Goal: Task Accomplishment & Management: Use online tool/utility

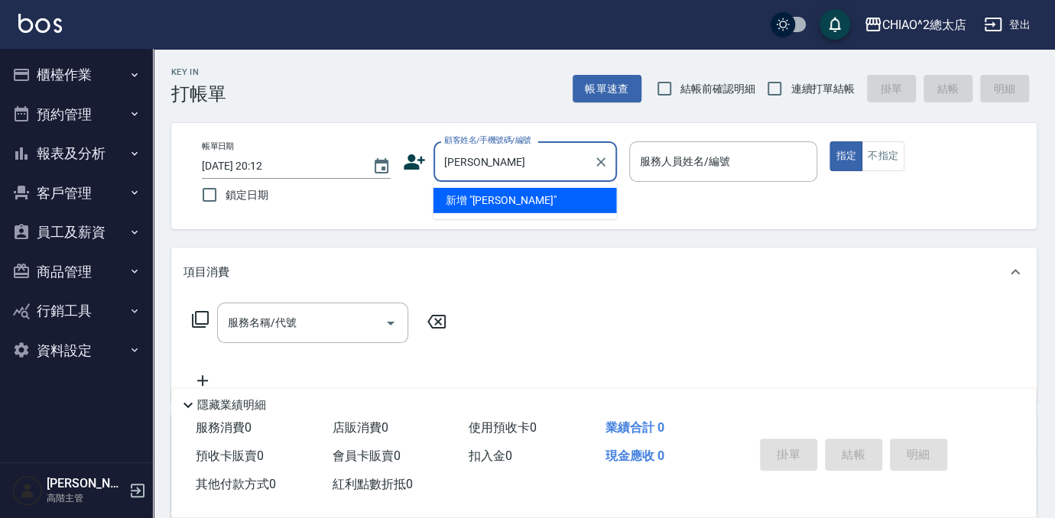
type input "[PERSON_NAME]"
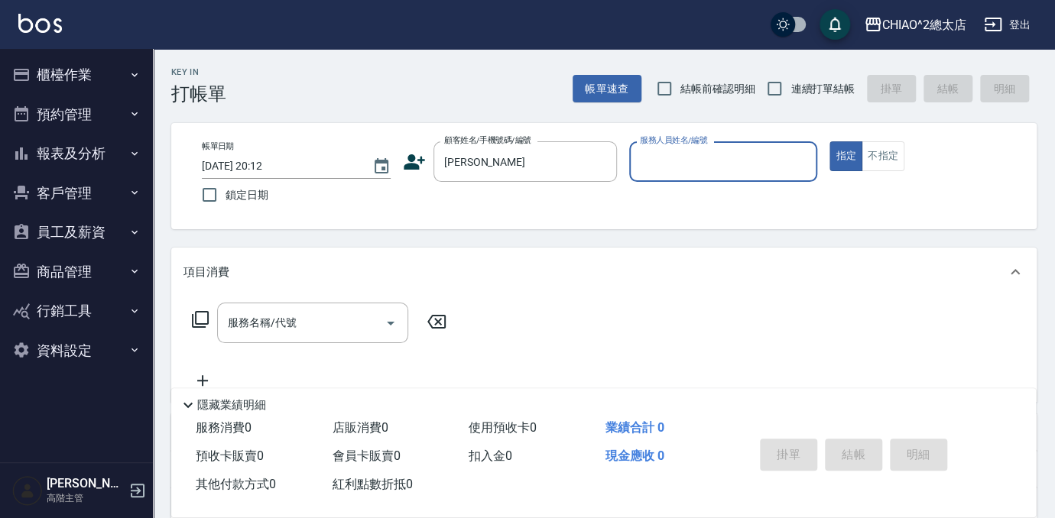
click at [754, 151] on input "服務人員姓名/編號" at bounding box center [723, 161] width 175 height 27
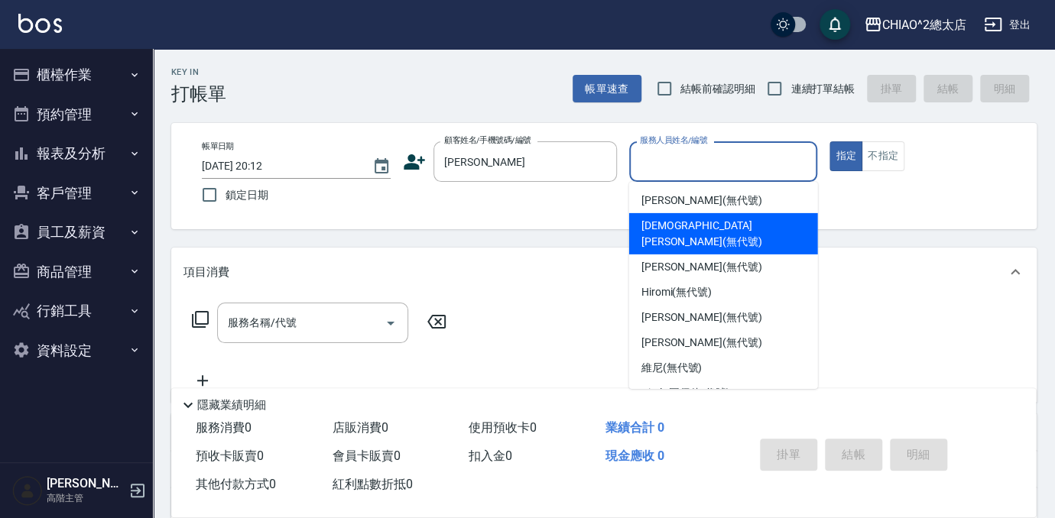
click at [766, 232] on div "[DEMOGRAPHIC_DATA][PERSON_NAME](無代號)" at bounding box center [723, 233] width 189 height 41
type input "[DEMOGRAPHIC_DATA][PERSON_NAME](無代號)"
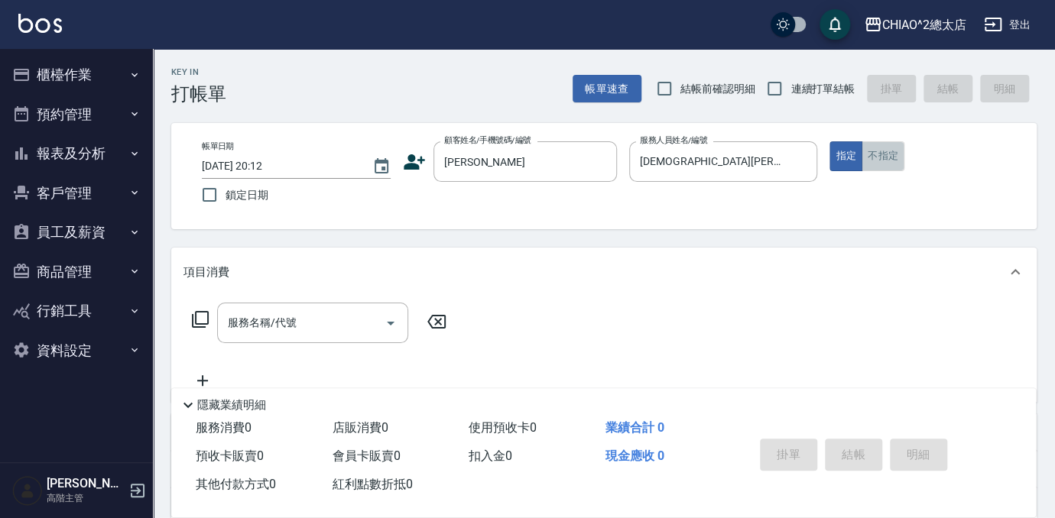
click at [885, 162] on button "不指定" at bounding box center [882, 156] width 43 height 30
click at [306, 326] on input "服務名稱/代號" at bounding box center [301, 323] width 154 height 27
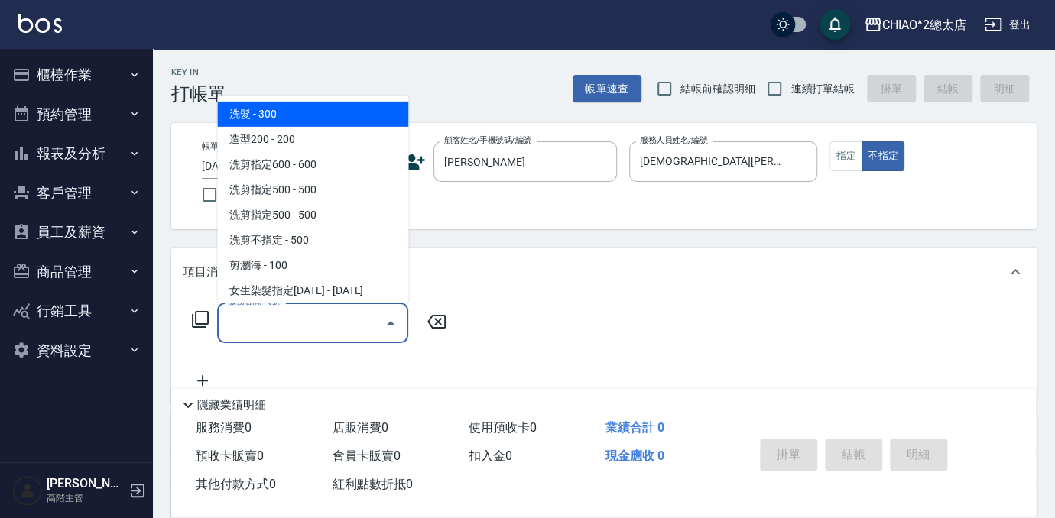
click at [306, 99] on ul "洗髮 - 300 造型200 - 200 洗剪指定600 - 600 洗剪指定500 - 500 洗剪指定500 - 500 洗剪不指定 - 500 剪瀏海 …" at bounding box center [312, 199] width 191 height 207
click at [306, 107] on span "洗髮 - 300" at bounding box center [312, 114] width 191 height 25
type input "洗髮(103103)"
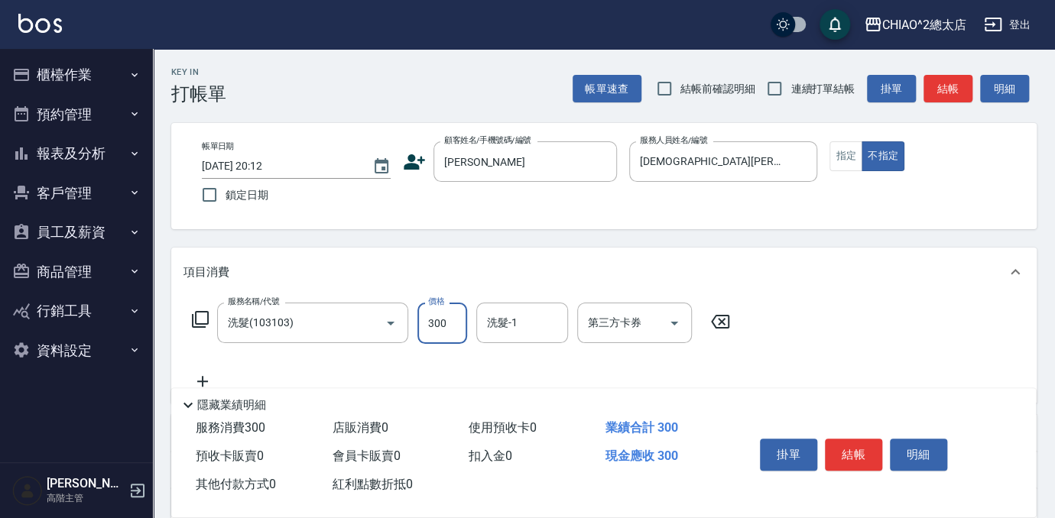
click at [446, 327] on input "300" at bounding box center [442, 323] width 50 height 41
type input "500"
click at [846, 440] on button "結帳" at bounding box center [853, 455] width 57 height 32
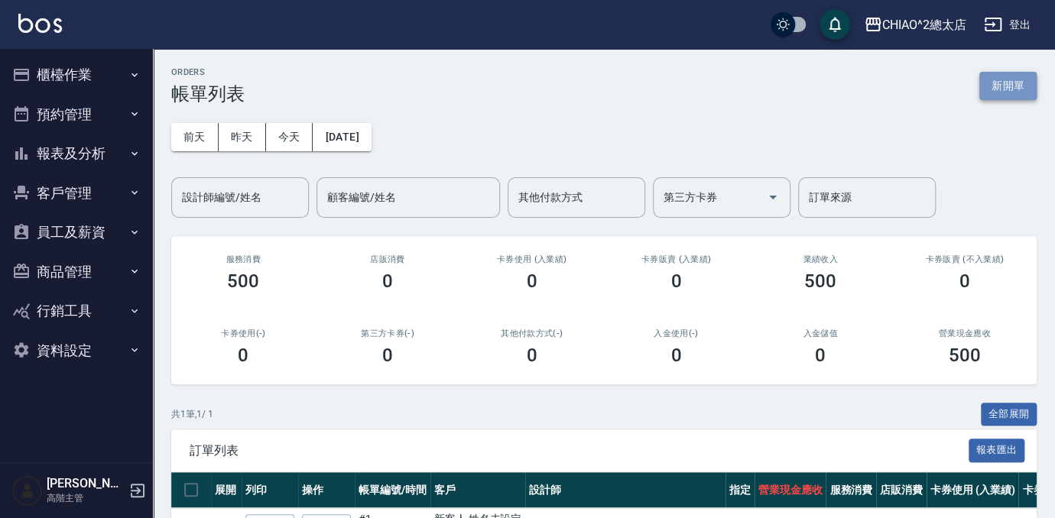
click at [1013, 91] on button "新開單" at bounding box center [1007, 86] width 57 height 28
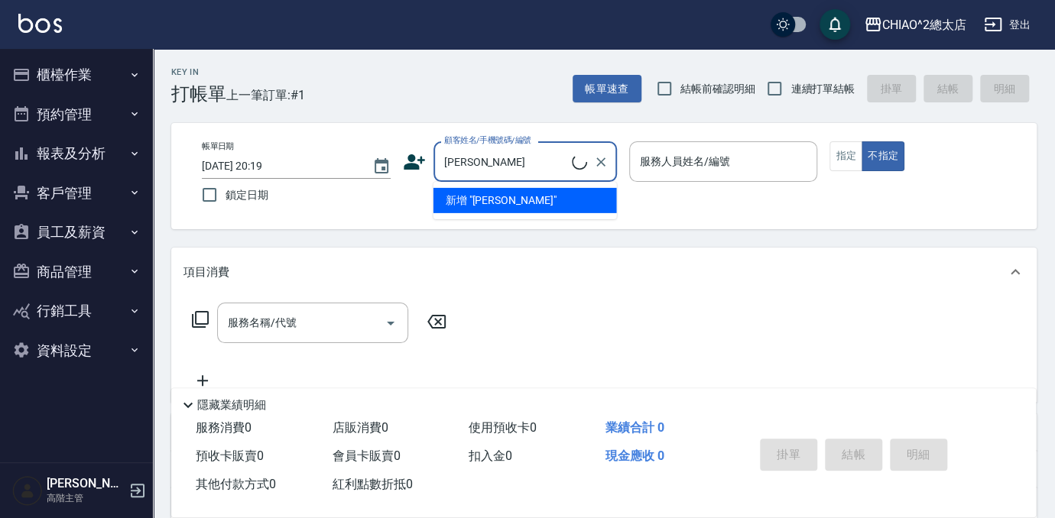
type input "新客人 姓名未設定/[PERSON_NAME]/null"
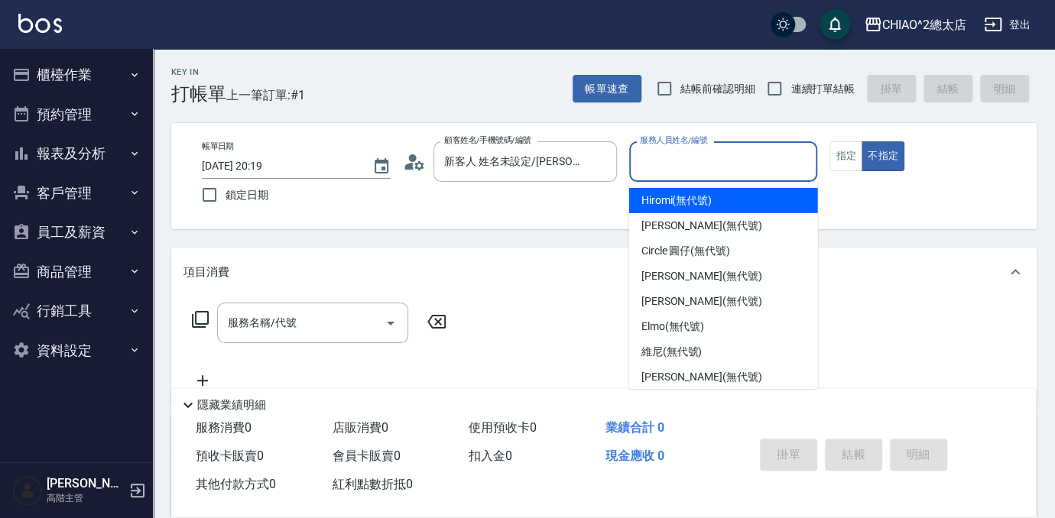
click at [764, 160] on input "服務人員姓名/編號" at bounding box center [723, 161] width 175 height 27
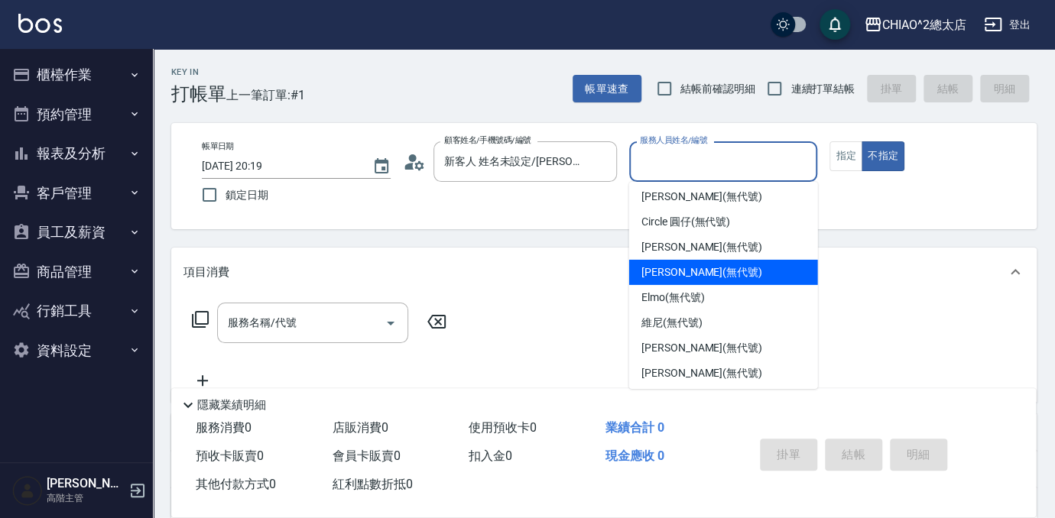
scroll to position [57, 0]
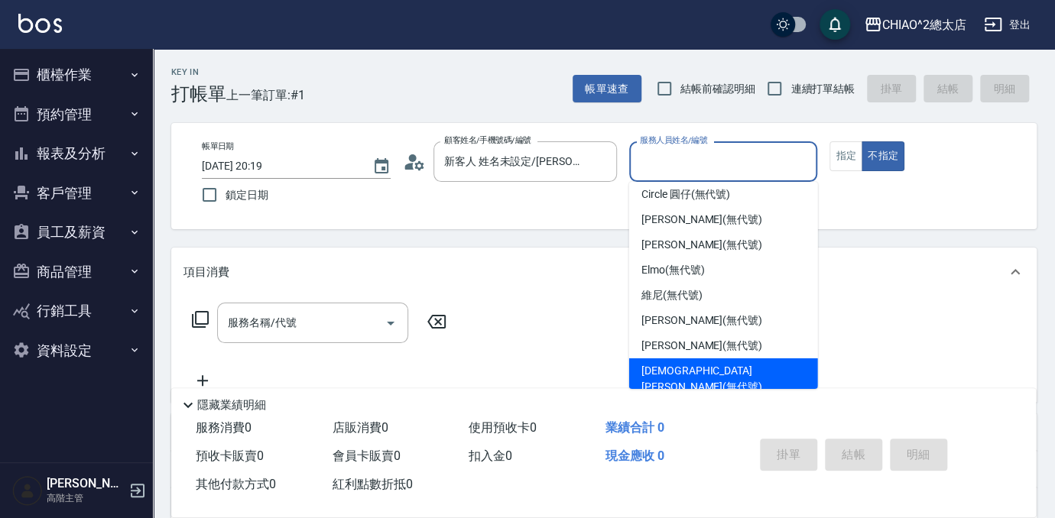
click at [723, 359] on div "[DEMOGRAPHIC_DATA][PERSON_NAME](無代號)" at bounding box center [723, 378] width 189 height 41
type input "[DEMOGRAPHIC_DATA][PERSON_NAME](無代號)"
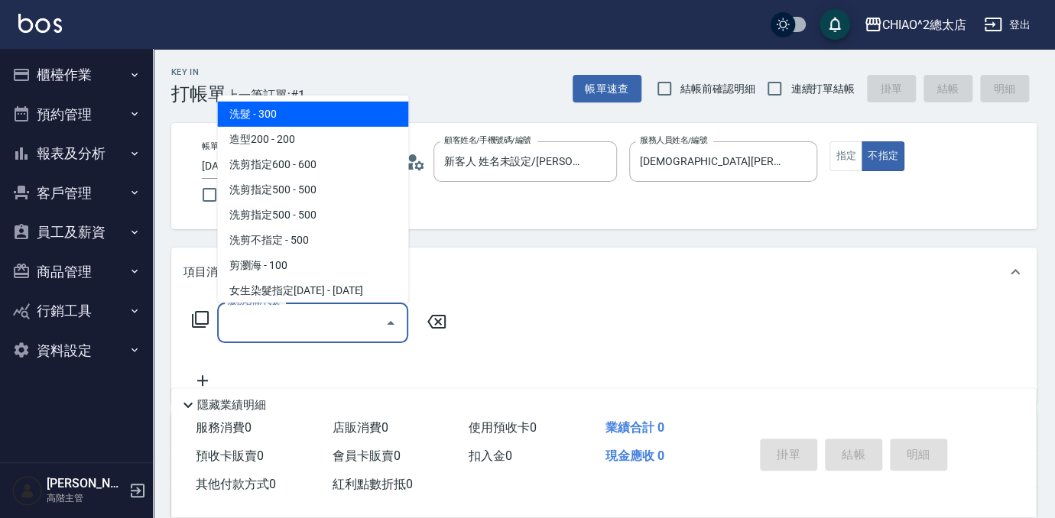
click at [344, 320] on input "服務名稱/代號" at bounding box center [301, 323] width 154 height 27
click at [342, 114] on span "洗髮 - 300" at bounding box center [312, 114] width 191 height 25
type input "洗髮(103103)"
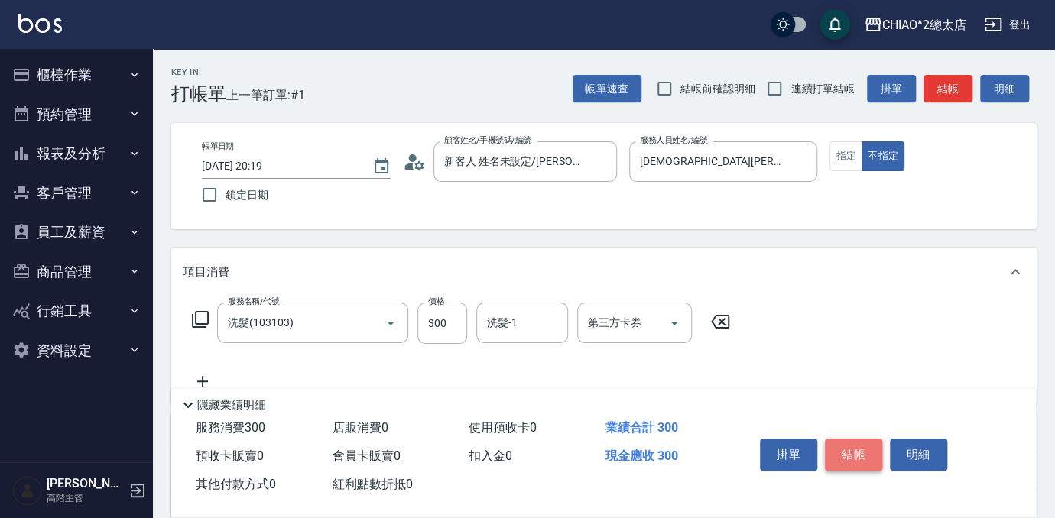
click at [845, 440] on button "結帳" at bounding box center [853, 455] width 57 height 32
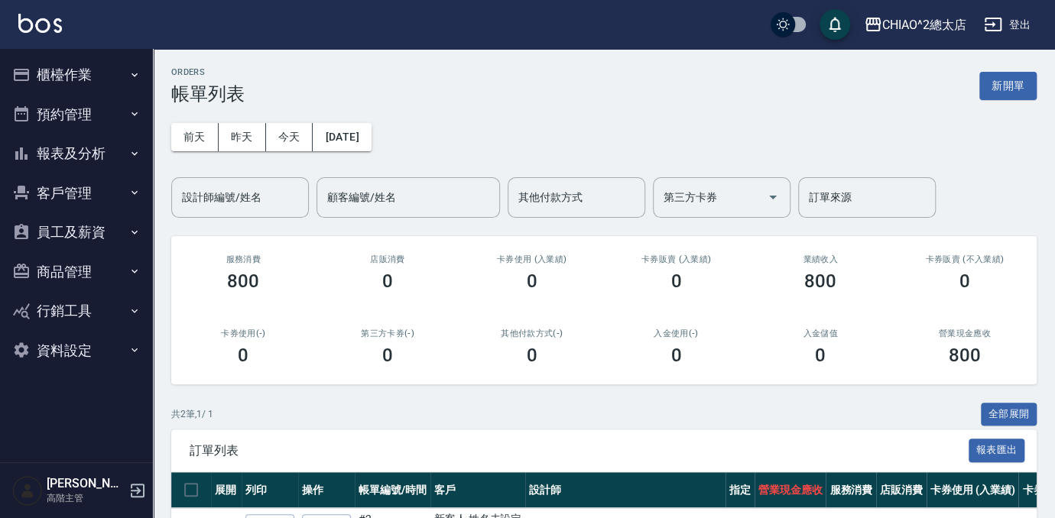
drag, startPoint x: 1019, startPoint y: 78, endPoint x: 885, endPoint y: 176, distance: 165.7
click at [1019, 78] on button "新開單" at bounding box center [1007, 86] width 57 height 28
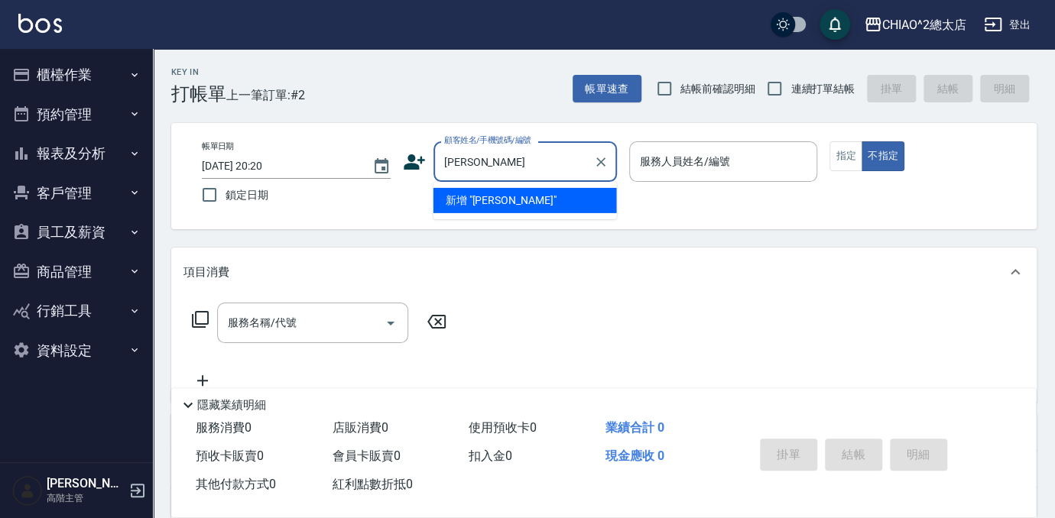
type input "[PERSON_NAME]"
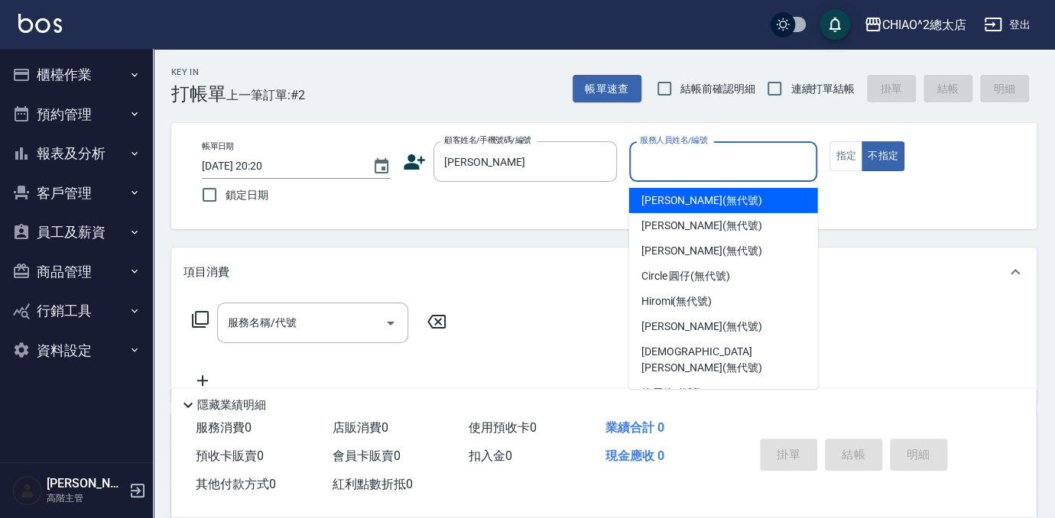
click at [752, 172] on input "服務人員姓名/編號" at bounding box center [723, 161] width 175 height 27
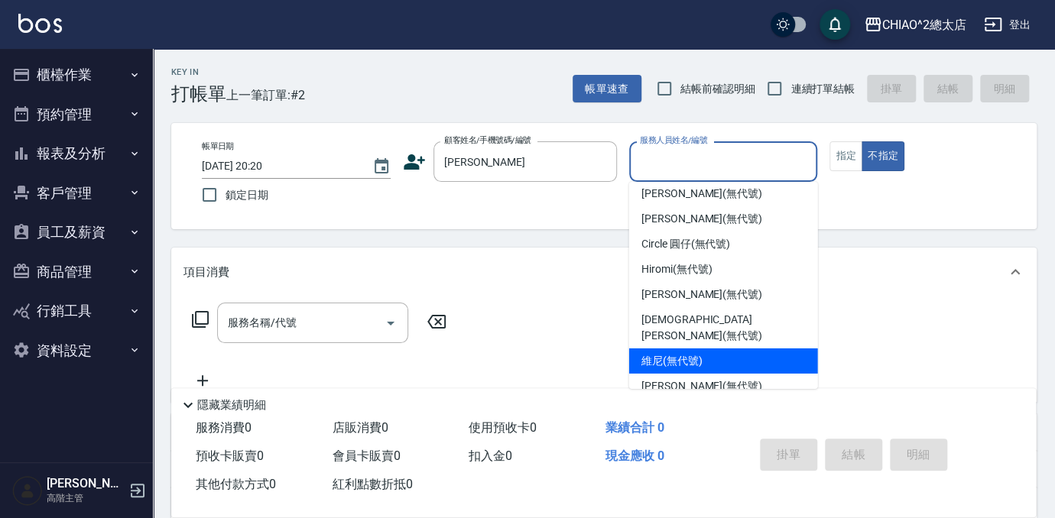
scroll to position [57, 0]
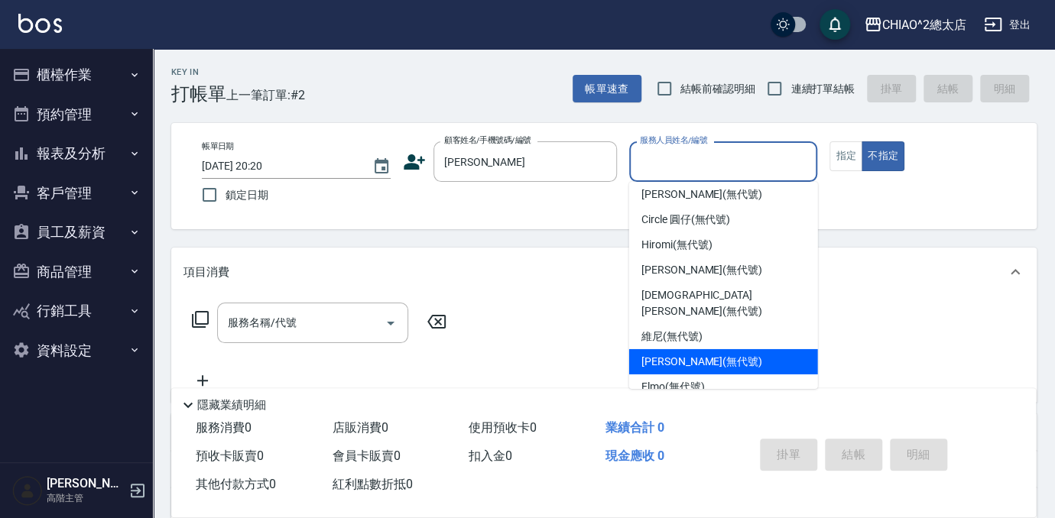
click at [760, 349] on div "[PERSON_NAME] (無代號)" at bounding box center [723, 361] width 189 height 25
type input "[PERSON_NAME](無代號)"
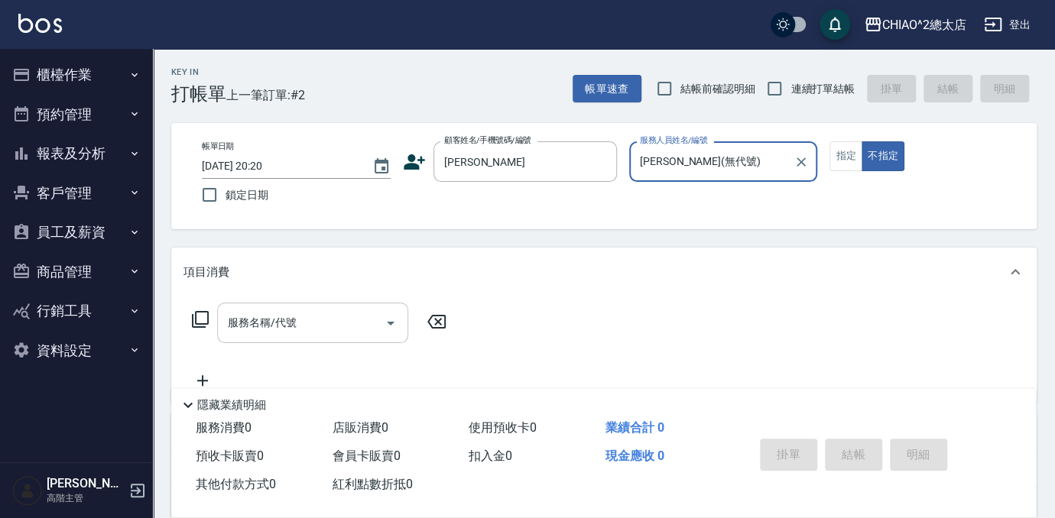
click at [366, 334] on input "服務名稱/代號" at bounding box center [301, 323] width 154 height 27
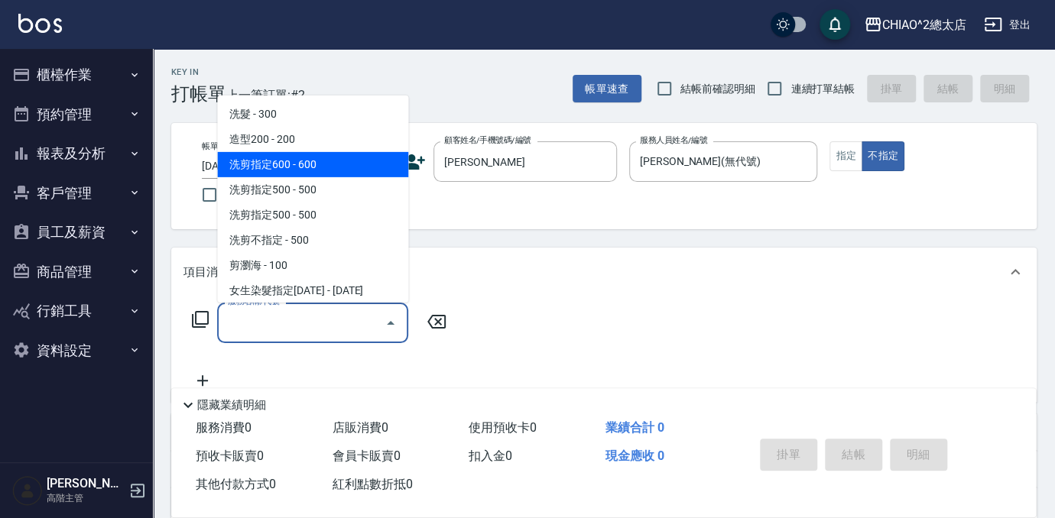
click at [329, 170] on span "洗剪指定600 - 600" at bounding box center [312, 164] width 191 height 25
type input "洗剪指定600(103107)"
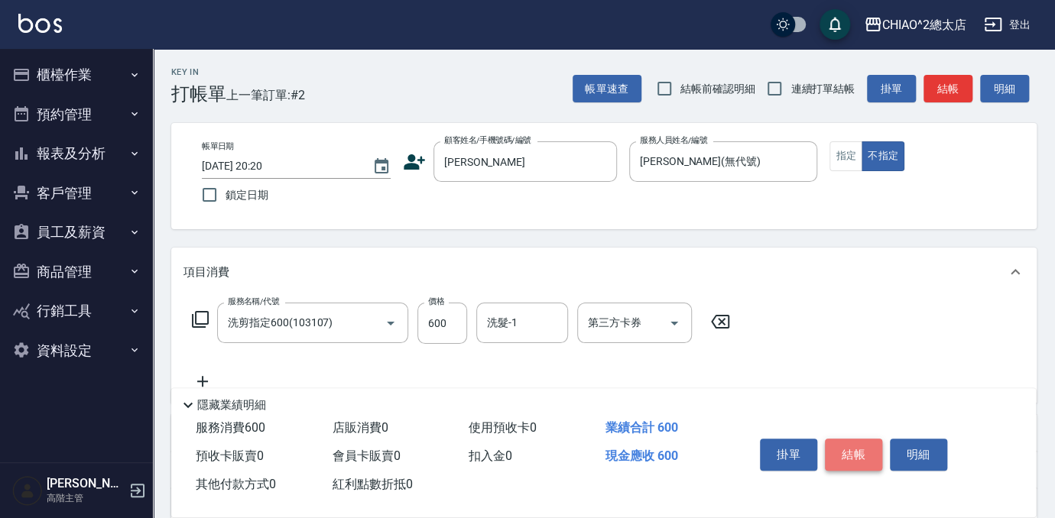
click at [857, 452] on button "結帳" at bounding box center [853, 455] width 57 height 32
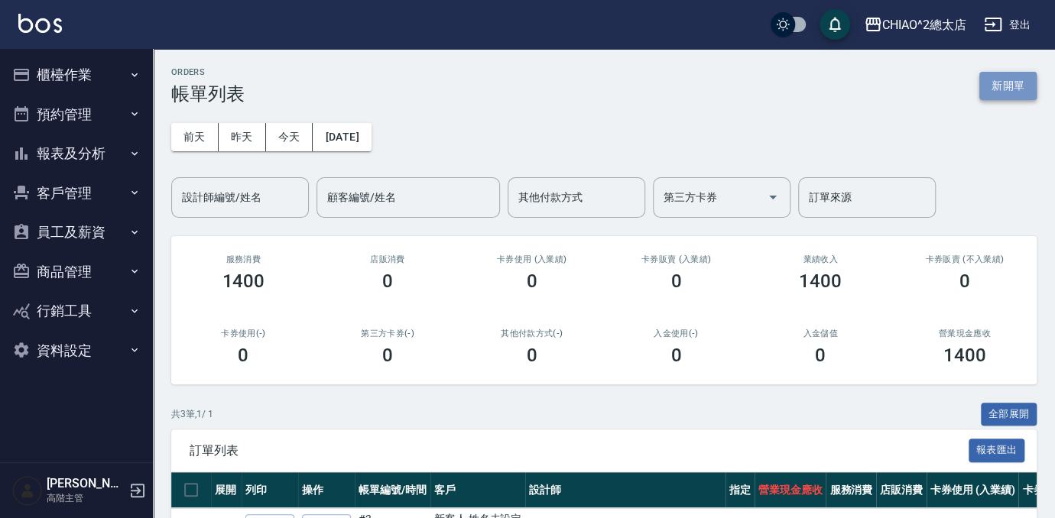
click at [1024, 83] on button "新開單" at bounding box center [1007, 86] width 57 height 28
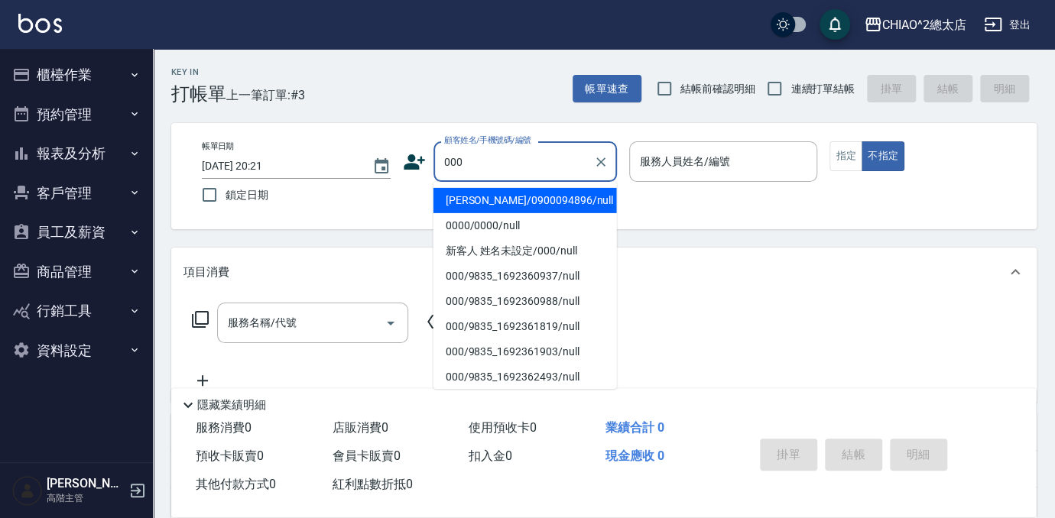
click at [517, 201] on li "[PERSON_NAME]/0900094896/null" at bounding box center [524, 200] width 183 height 25
type input "[PERSON_NAME]/0900094896/null"
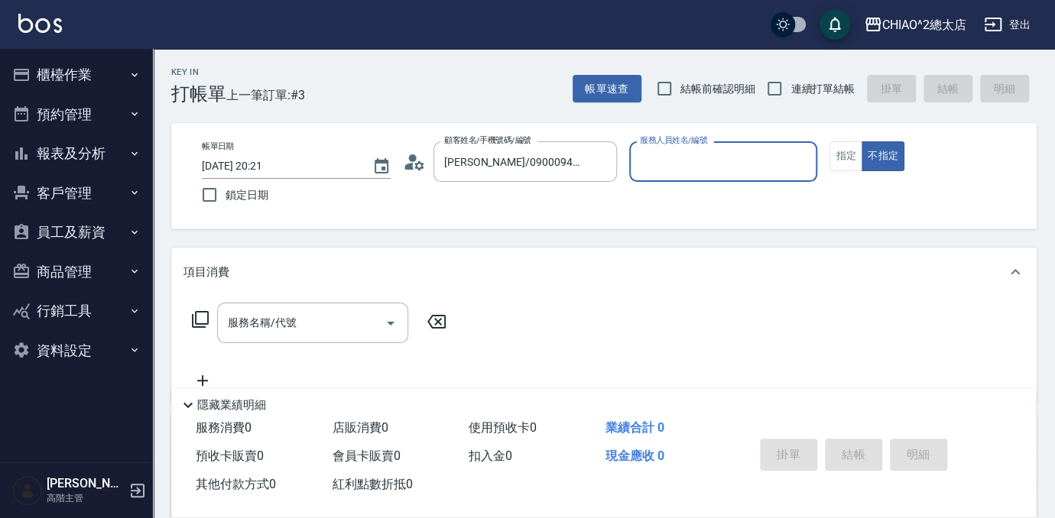
click at [695, 167] on input "服務人員姓名/編號" at bounding box center [723, 161] width 175 height 27
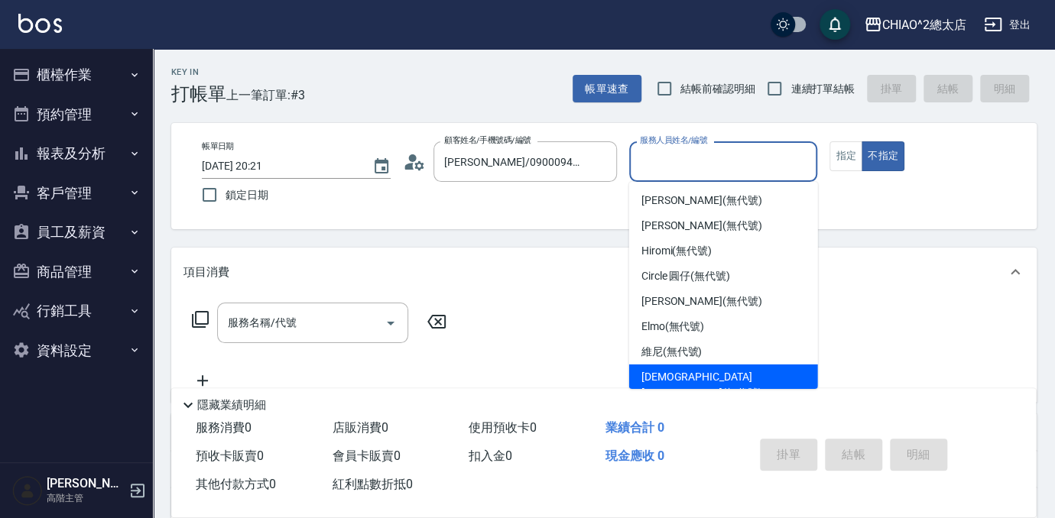
click at [724, 374] on span "[DEMOGRAPHIC_DATA][PERSON_NAME](無代號)" at bounding box center [723, 385] width 164 height 32
type input "[DEMOGRAPHIC_DATA][PERSON_NAME](無代號)"
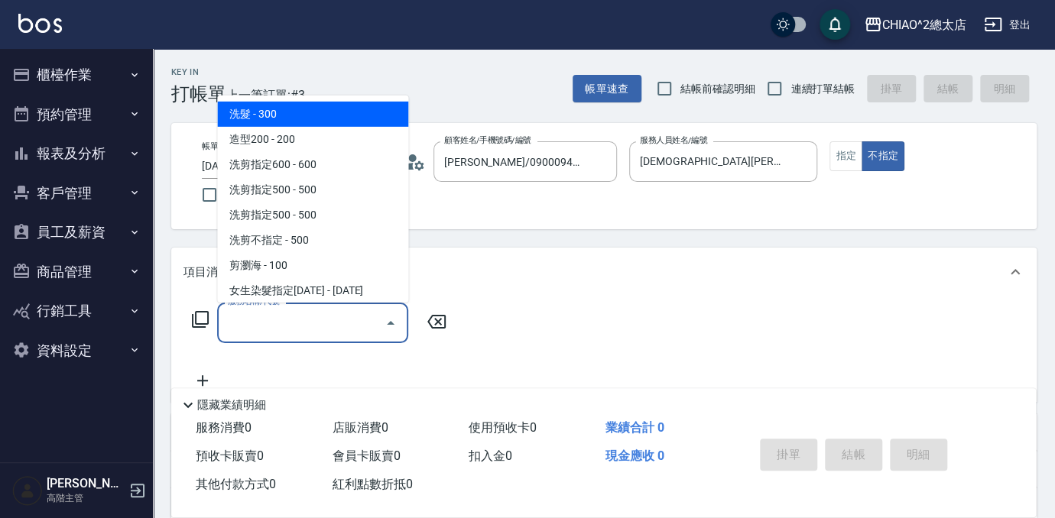
click at [326, 320] on input "服務名稱/代號" at bounding box center [301, 323] width 154 height 27
click at [330, 125] on span "洗髮 - 300" at bounding box center [312, 114] width 191 height 25
type input "洗髮(103103)"
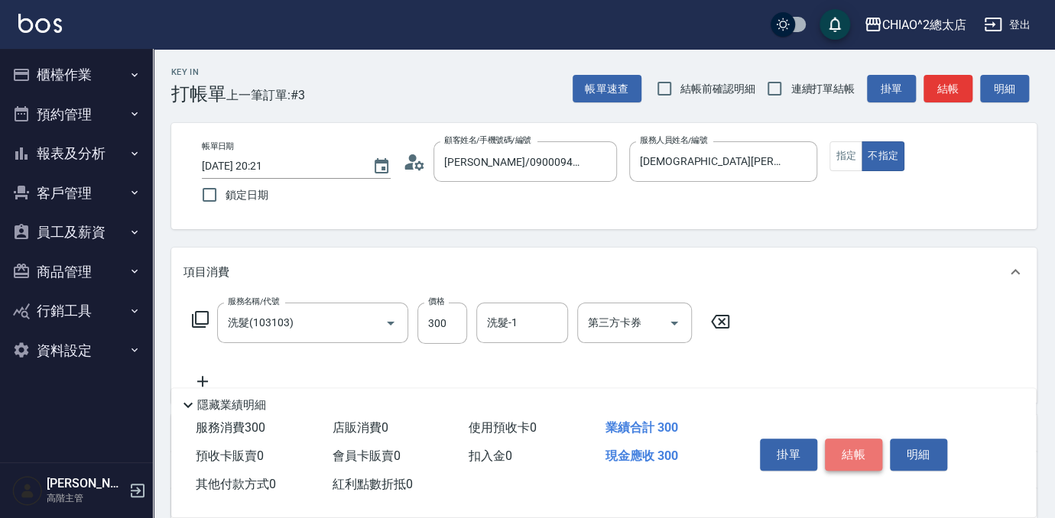
click at [857, 439] on button "結帳" at bounding box center [853, 455] width 57 height 32
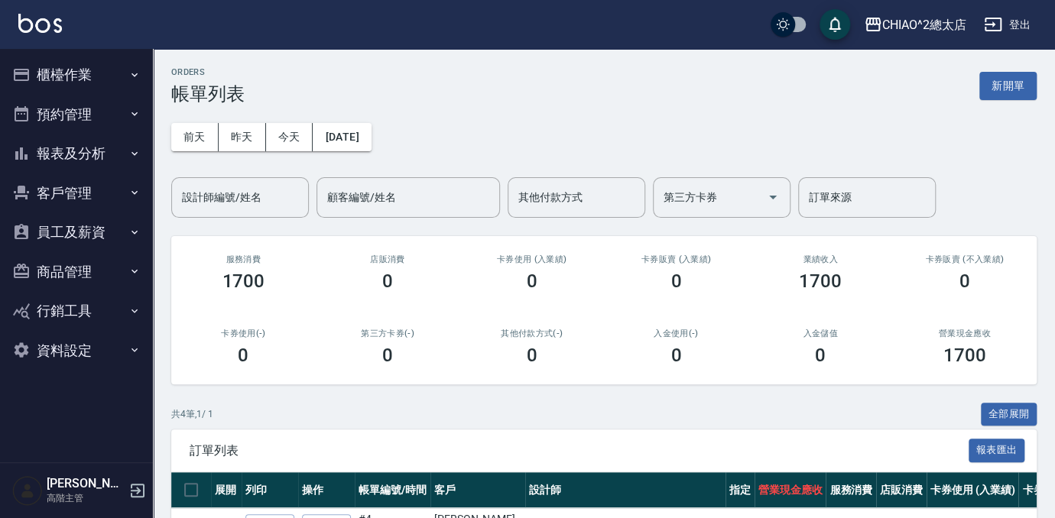
drag, startPoint x: 1015, startPoint y: 78, endPoint x: 1006, endPoint y: 86, distance: 11.9
click at [1015, 78] on button "新開單" at bounding box center [1007, 86] width 57 height 28
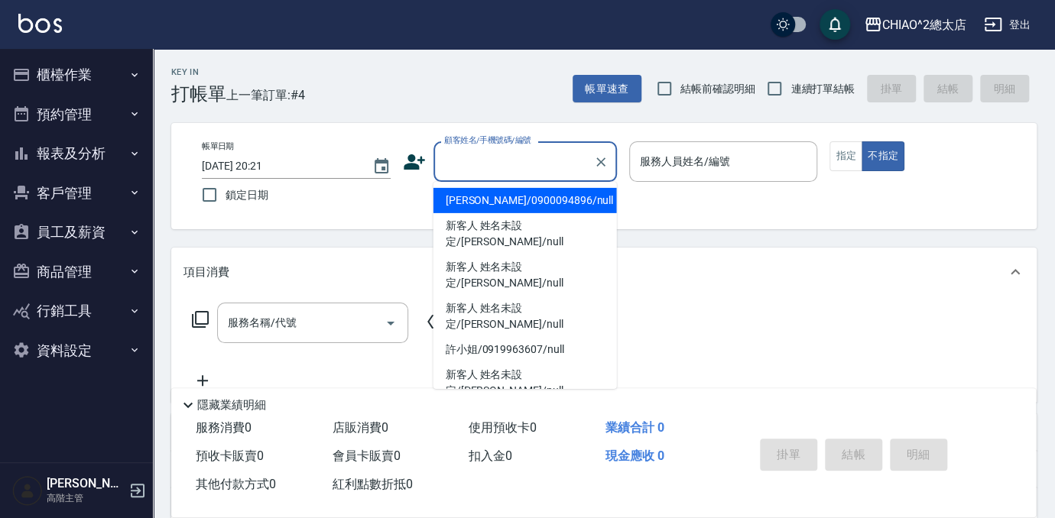
click at [533, 164] on input "顧客姓名/手機號碼/編號" at bounding box center [513, 161] width 147 height 27
click at [546, 200] on li "[PERSON_NAME]/0900094896/null" at bounding box center [524, 200] width 183 height 25
type input "[PERSON_NAME]/0900094896/null"
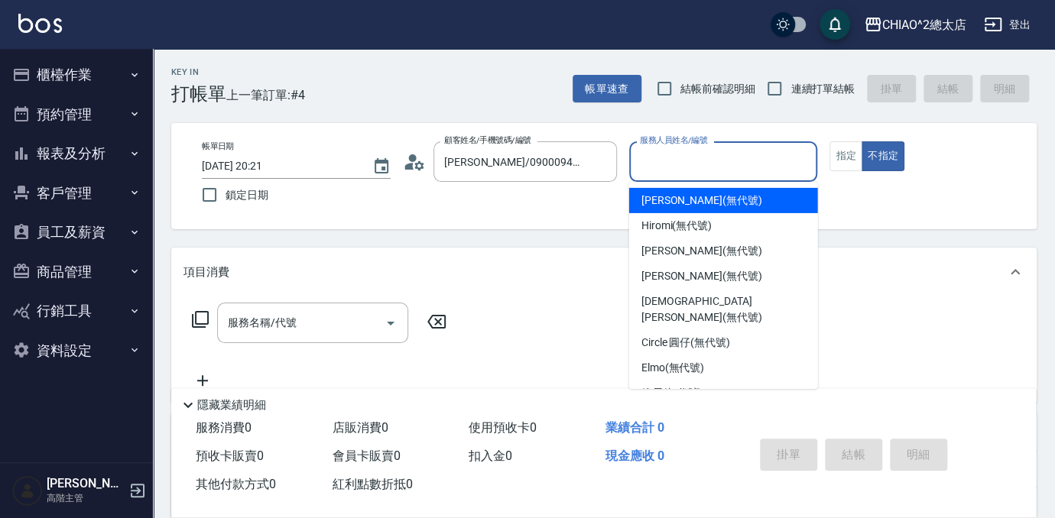
click at [719, 156] on input "服務人員姓名/編號" at bounding box center [723, 161] width 175 height 27
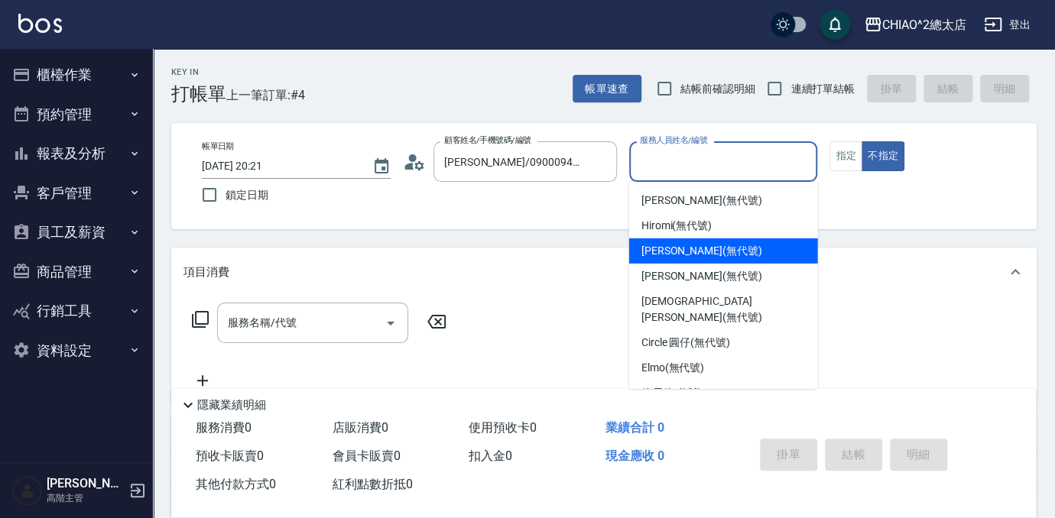
click at [730, 257] on div "[PERSON_NAME] (無代號)" at bounding box center [723, 250] width 189 height 25
type input "[PERSON_NAME](無代號)"
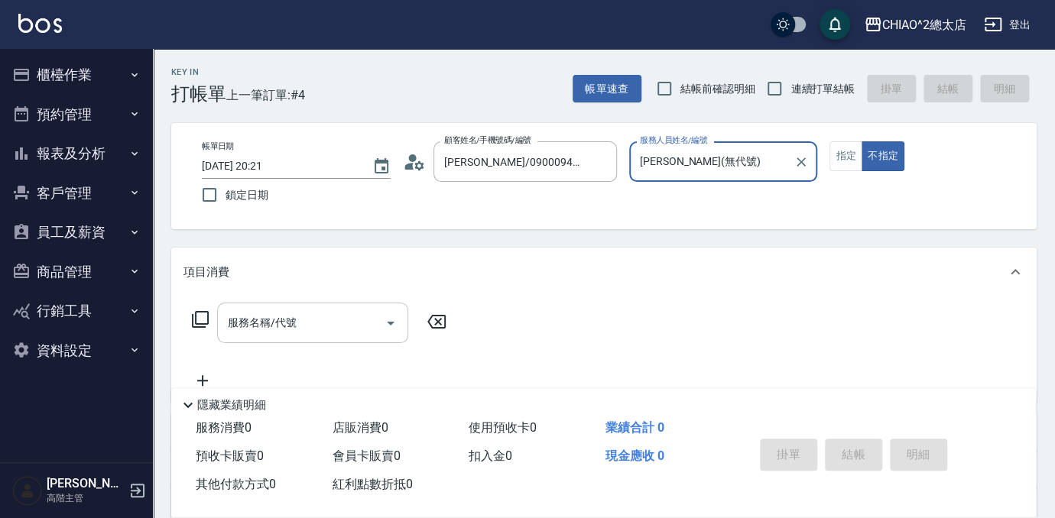
click at [294, 324] on input "服務名稱/代號" at bounding box center [301, 323] width 154 height 27
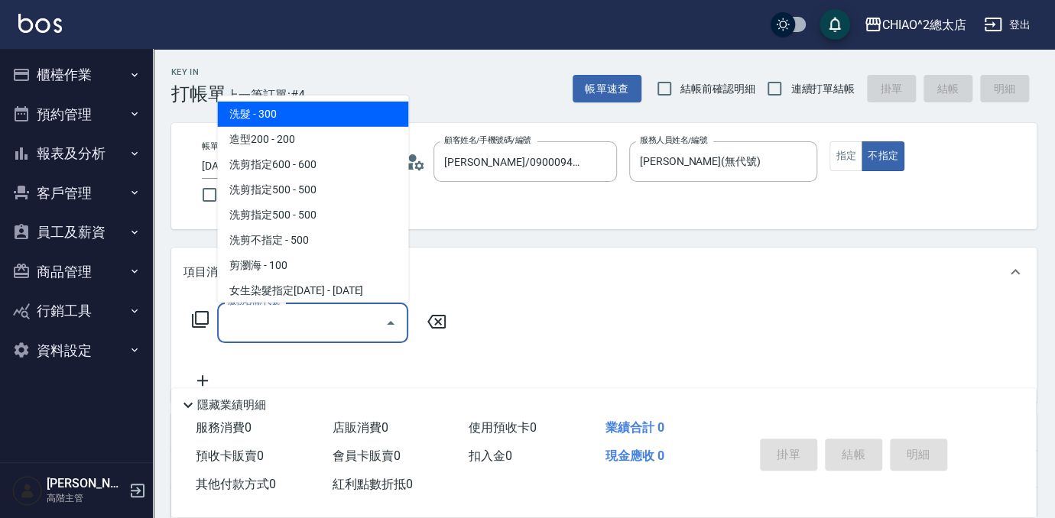
click at [335, 113] on span "洗髮 - 300" at bounding box center [312, 114] width 191 height 25
type input "洗髮(103103)"
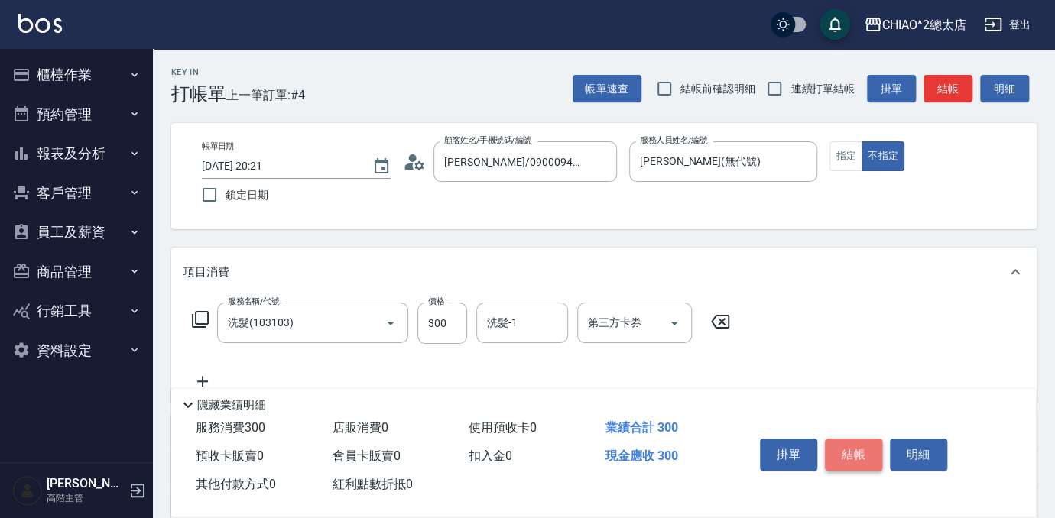
click at [850, 455] on button "結帳" at bounding box center [853, 455] width 57 height 32
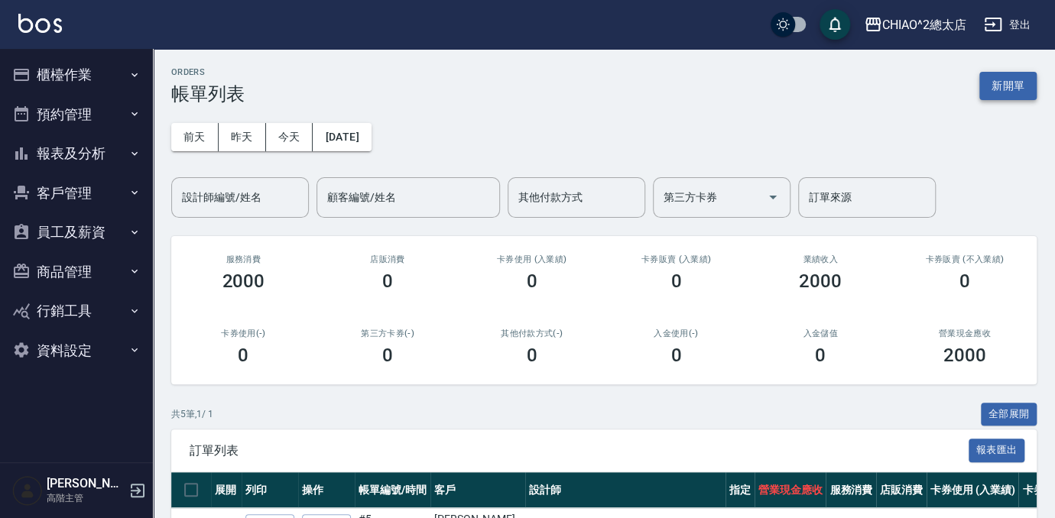
click at [1001, 91] on button "新開單" at bounding box center [1007, 86] width 57 height 28
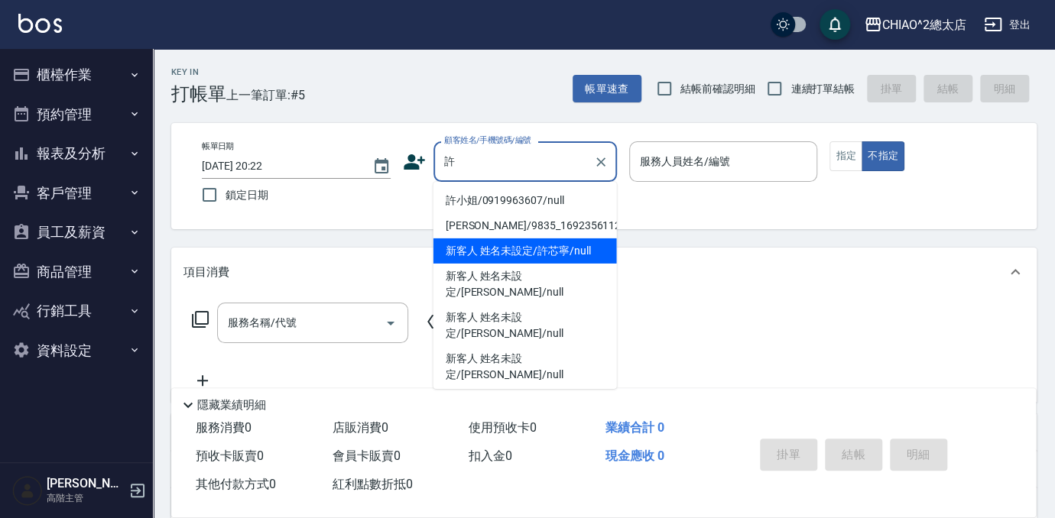
click at [548, 254] on li "新客人 姓名未設定/許芯寧/null" at bounding box center [524, 250] width 183 height 25
type input "新客人 姓名未設定/許芯寧/null"
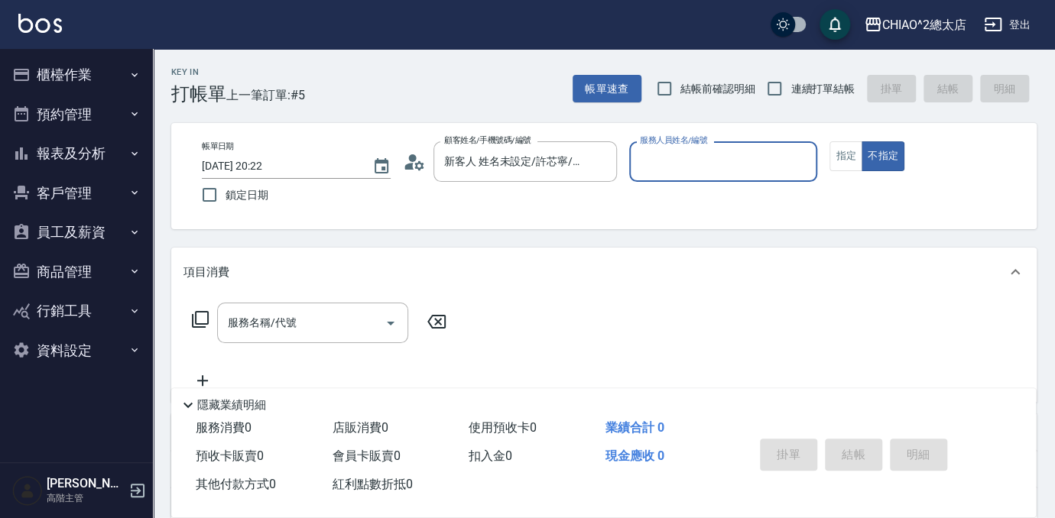
click at [670, 164] on input "服務人員姓名/編號" at bounding box center [723, 161] width 175 height 27
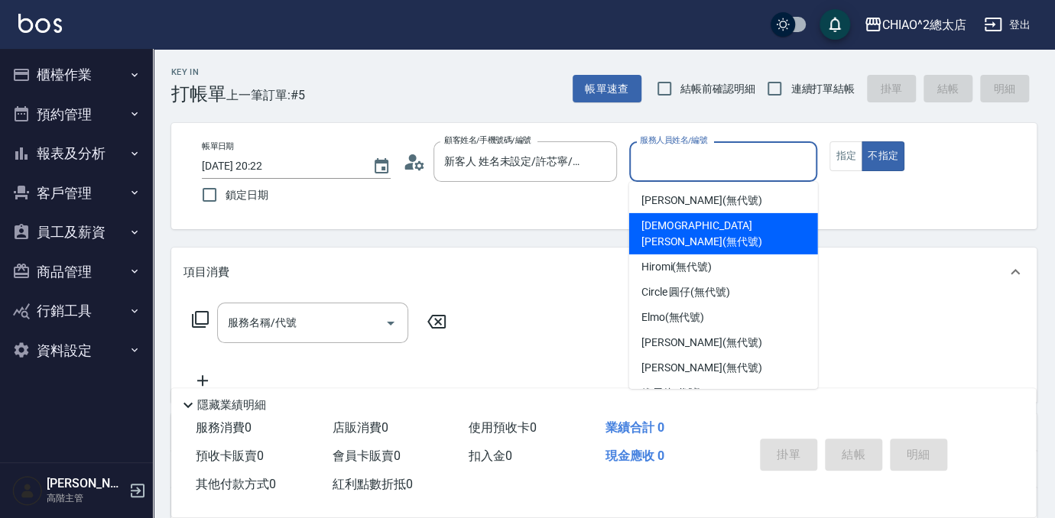
click at [728, 236] on div "[DEMOGRAPHIC_DATA][PERSON_NAME](無代號)" at bounding box center [723, 233] width 189 height 41
type input "[DEMOGRAPHIC_DATA][PERSON_NAME](無代號)"
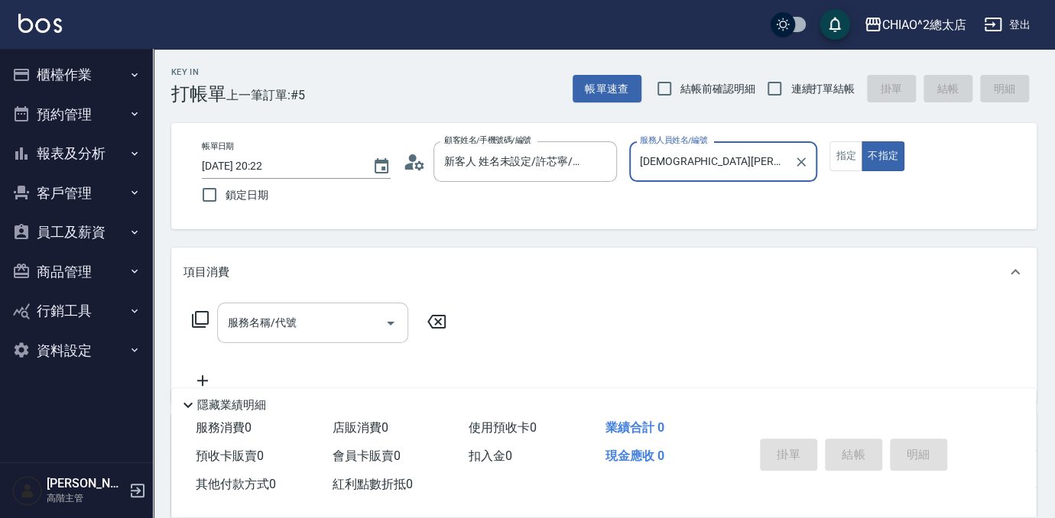
click at [338, 322] on input "服務名稱/代號" at bounding box center [301, 323] width 154 height 27
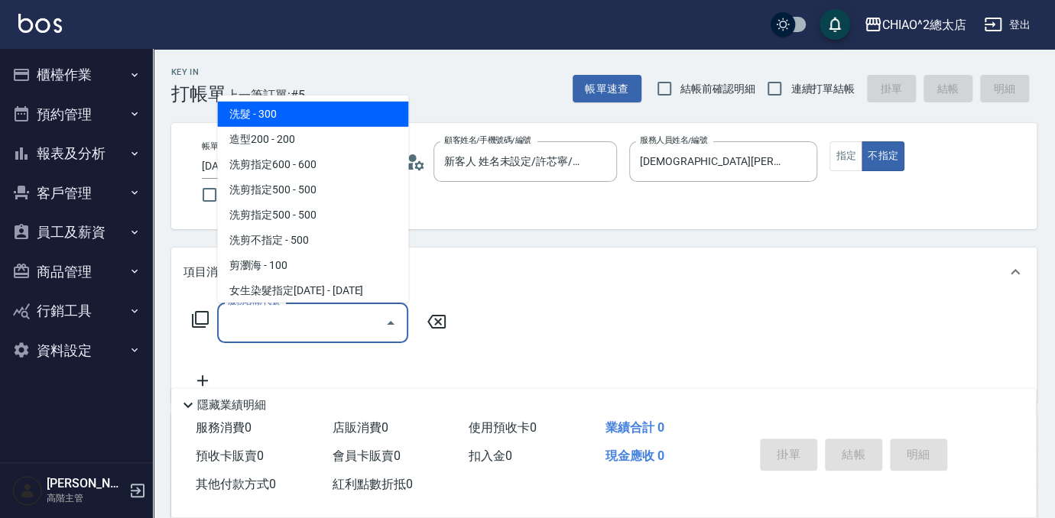
click at [287, 105] on span "洗髮 - 300" at bounding box center [312, 114] width 191 height 25
type input "洗髮(103103)"
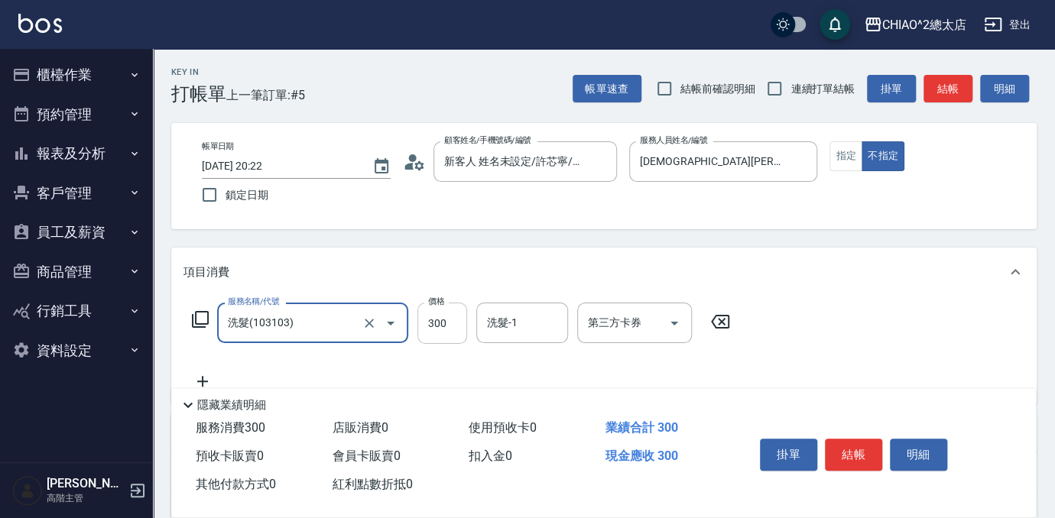
click at [451, 326] on input "300" at bounding box center [442, 323] width 50 height 41
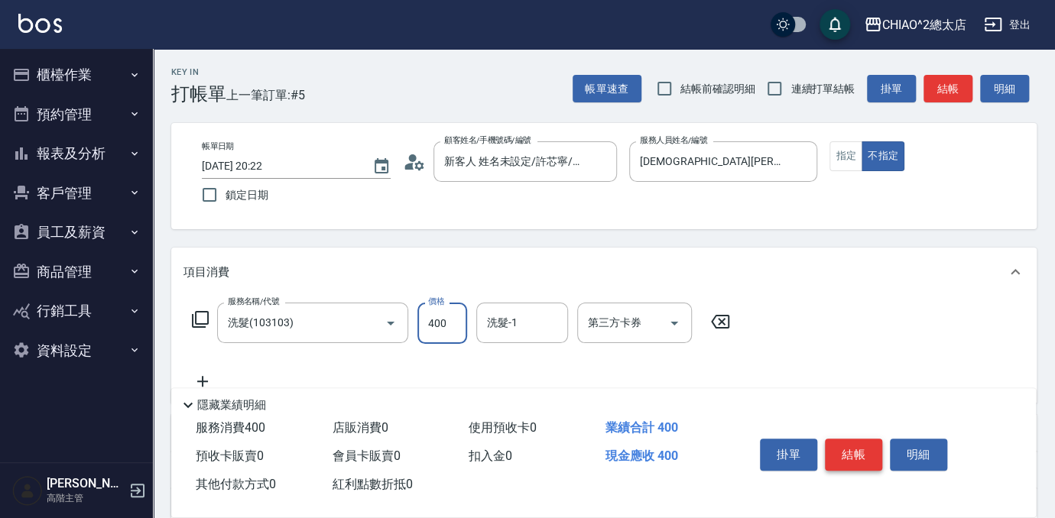
type input "400"
click at [860, 448] on button "結帳" at bounding box center [853, 455] width 57 height 32
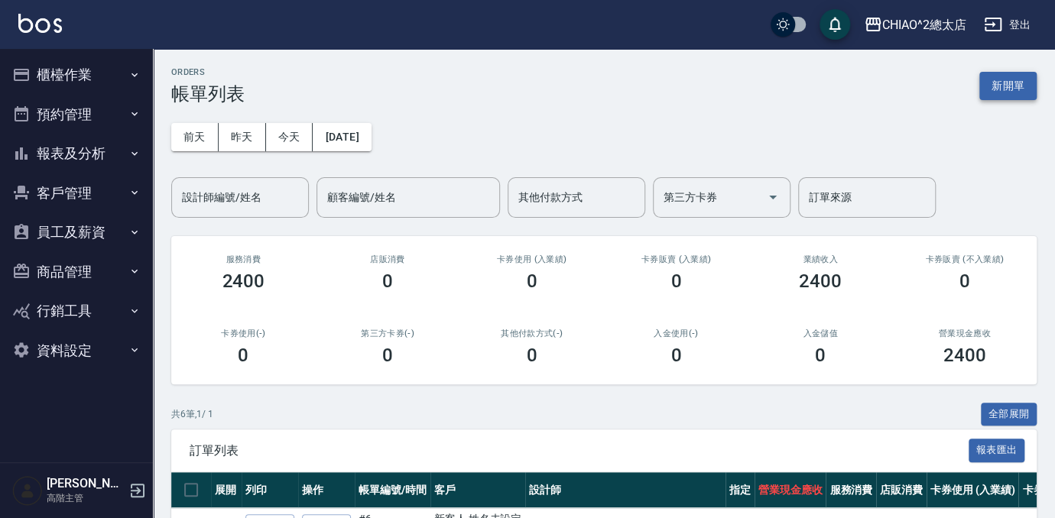
click at [1016, 92] on button "新開單" at bounding box center [1007, 86] width 57 height 28
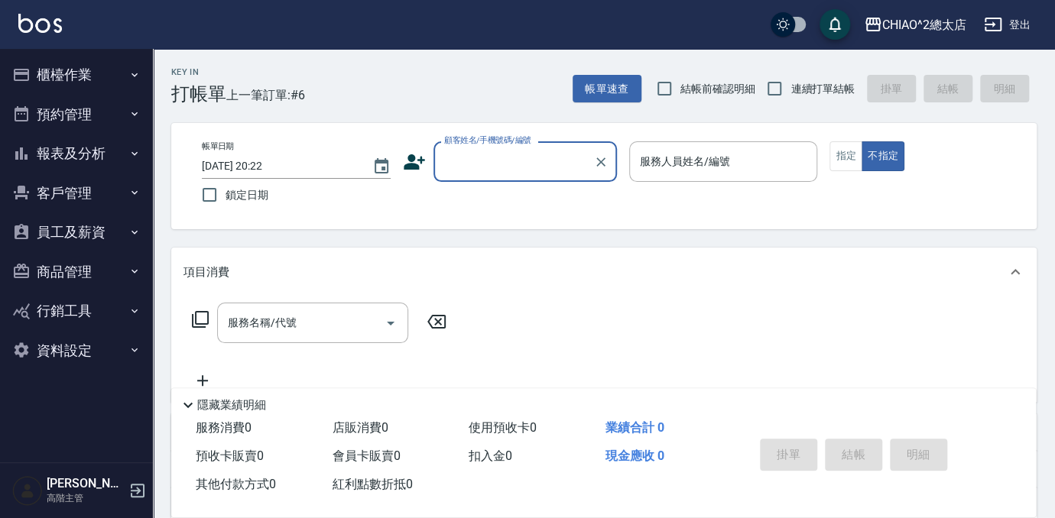
click at [504, 168] on input "顧客姓名/手機號碼/編號" at bounding box center [513, 161] width 147 height 27
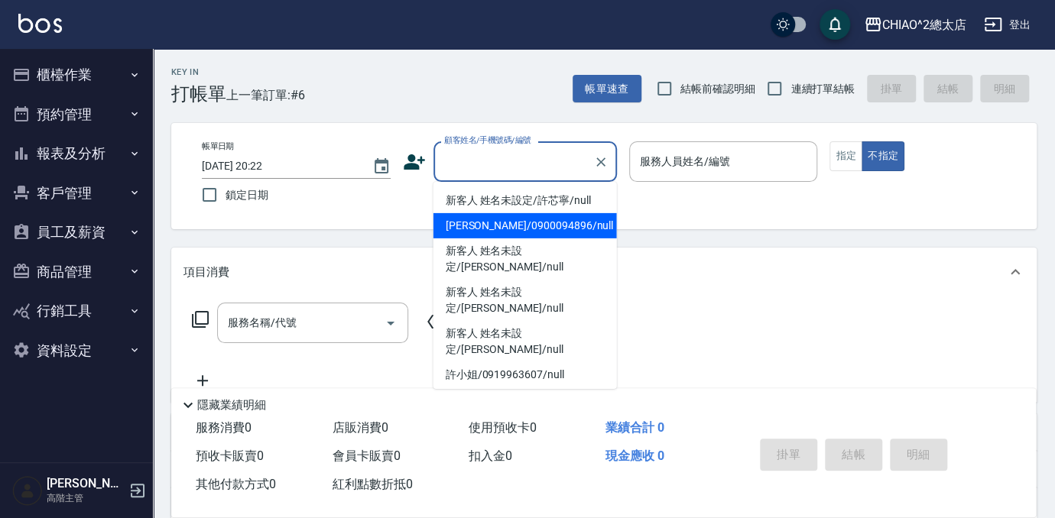
click at [502, 223] on li "[PERSON_NAME]/0900094896/null" at bounding box center [524, 225] width 183 height 25
type input "[PERSON_NAME]/0900094896/null"
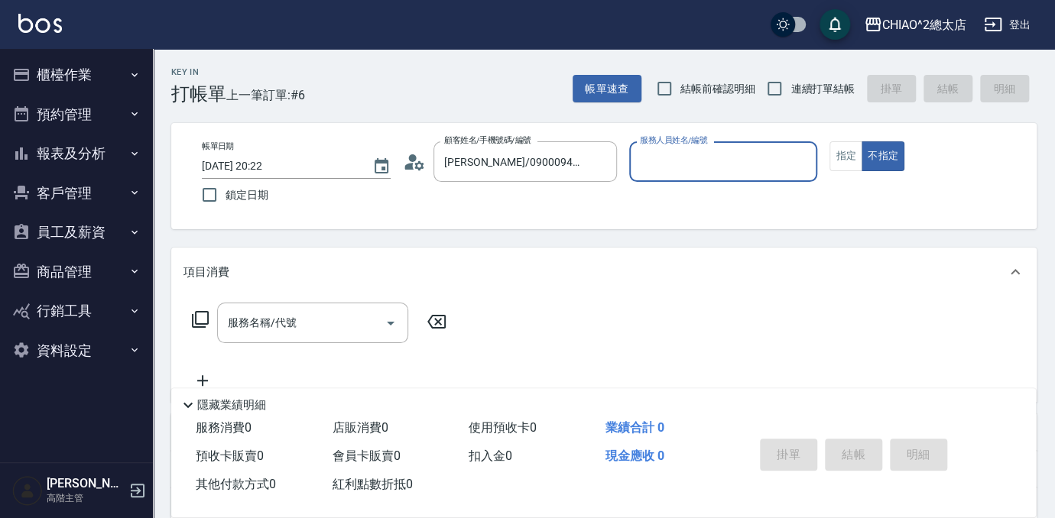
click at [679, 163] on input "服務人員姓名/編號" at bounding box center [723, 161] width 175 height 27
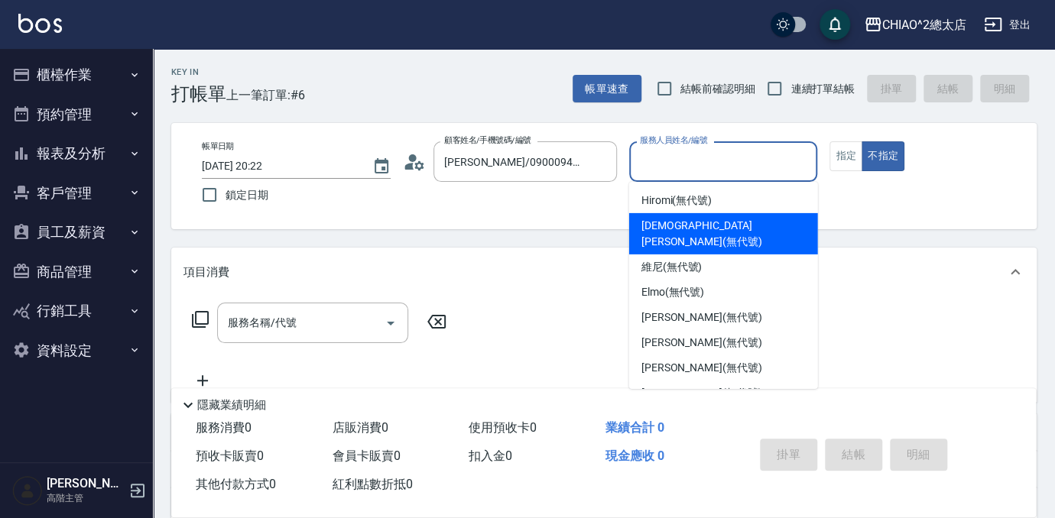
click at [722, 223] on span "[DEMOGRAPHIC_DATA][PERSON_NAME](無代號)" at bounding box center [723, 234] width 164 height 32
type input "[DEMOGRAPHIC_DATA][PERSON_NAME](無代號)"
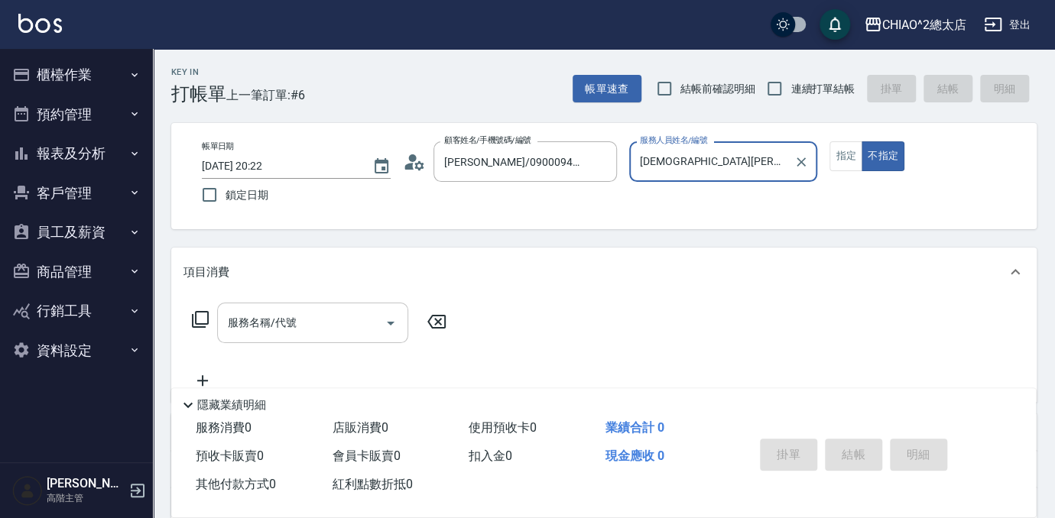
click at [345, 332] on input "服務名稱/代號" at bounding box center [301, 323] width 154 height 27
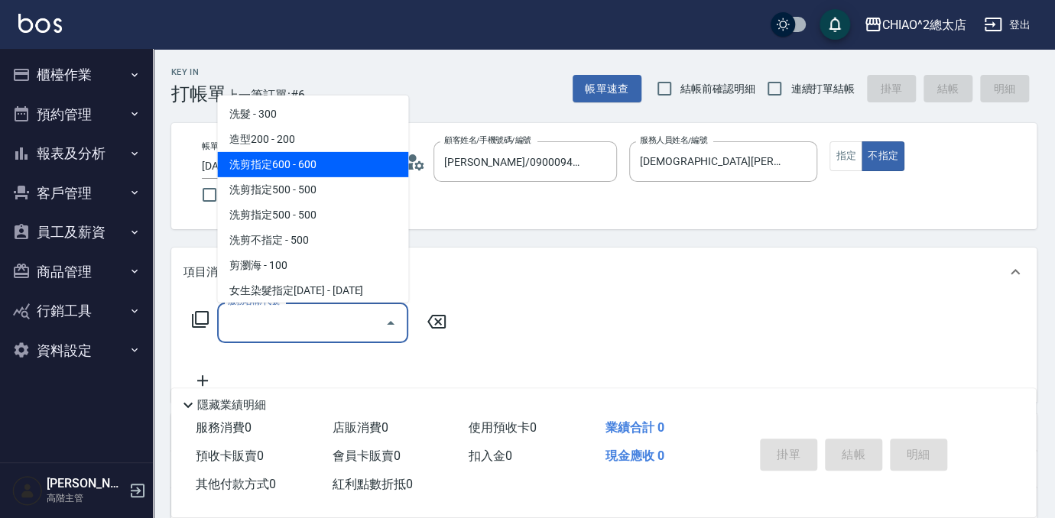
click at [341, 163] on span "洗剪指定600 - 600" at bounding box center [312, 164] width 191 height 25
type input "洗剪指定600(103107)"
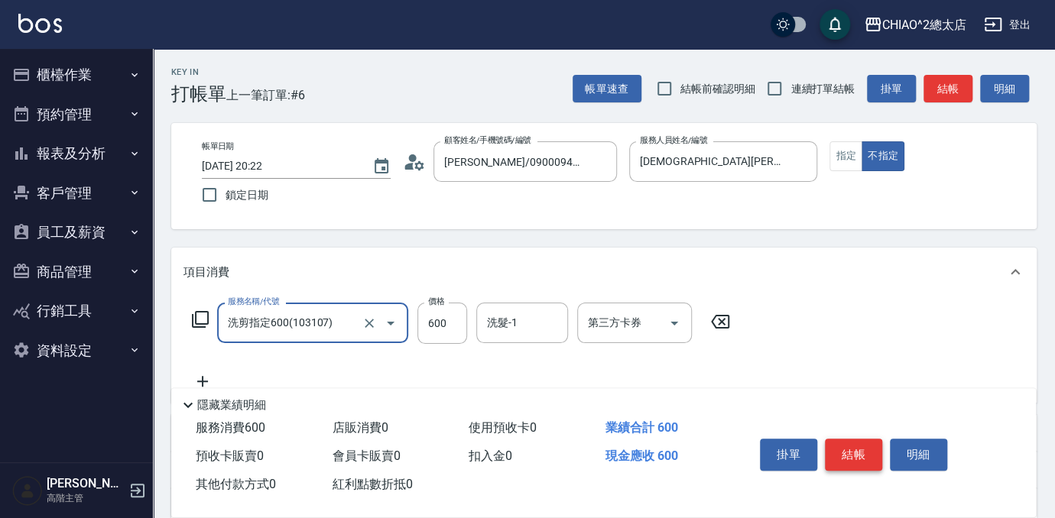
click at [870, 448] on button "結帳" at bounding box center [853, 455] width 57 height 32
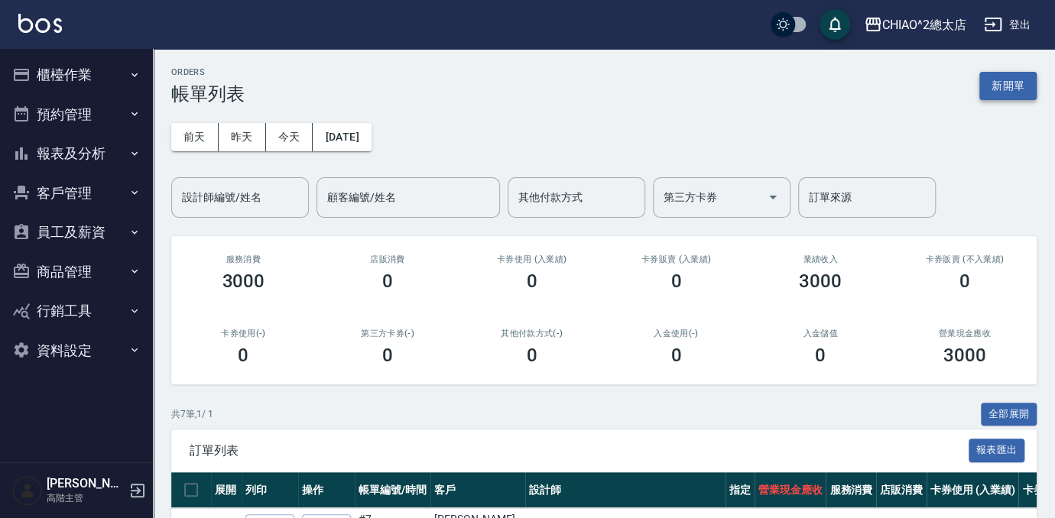
click at [1026, 88] on button "新開單" at bounding box center [1007, 86] width 57 height 28
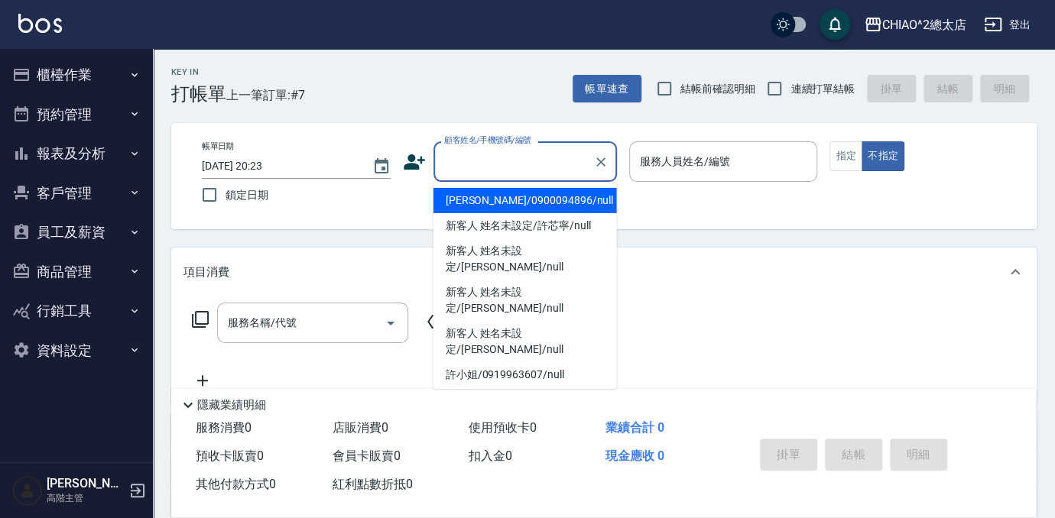
click at [479, 167] on input "顧客姓名/手機號碼/編號" at bounding box center [513, 161] width 147 height 27
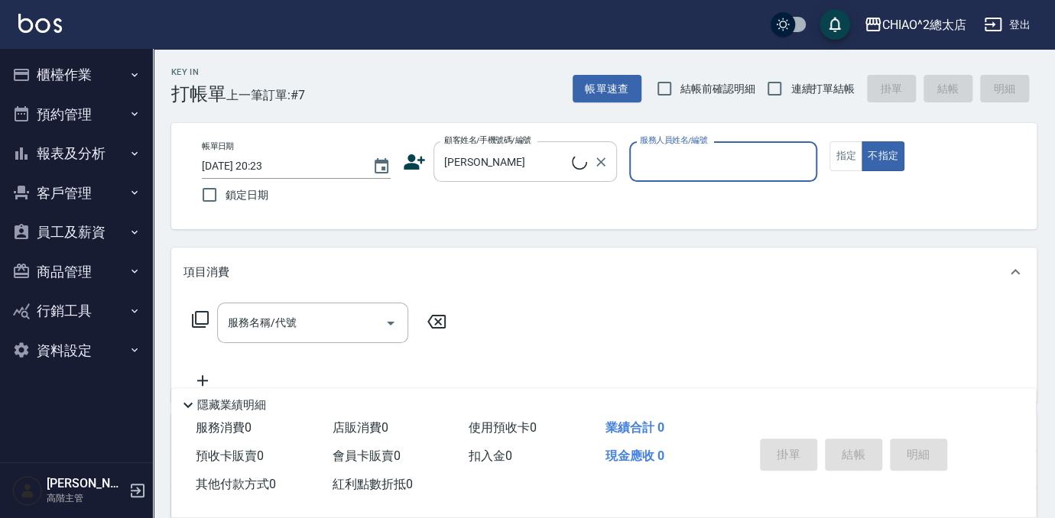
type input "新客人 姓名未設定/[PERSON_NAME]/null"
click at [695, 175] on div "服務人員姓名/編號" at bounding box center [723, 161] width 189 height 41
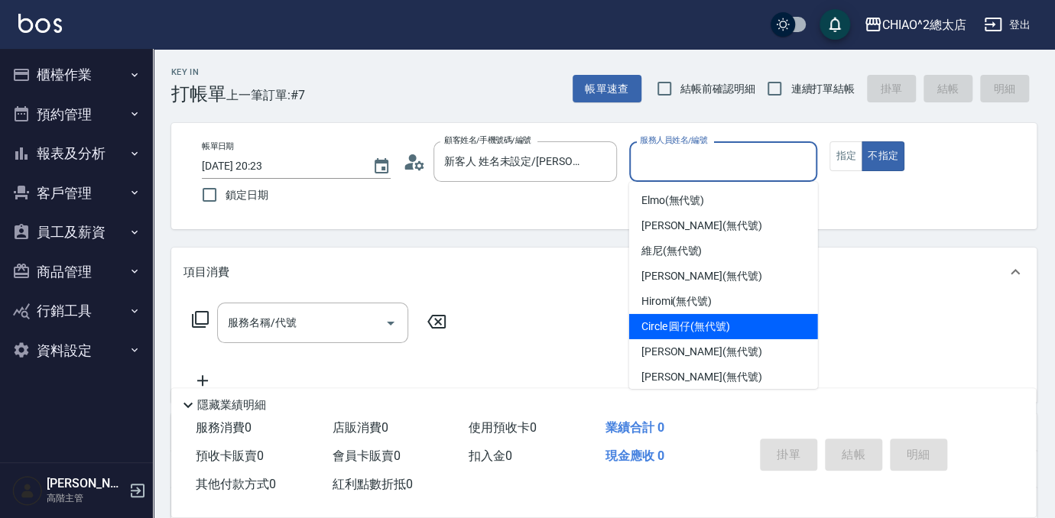
scroll to position [57, 0]
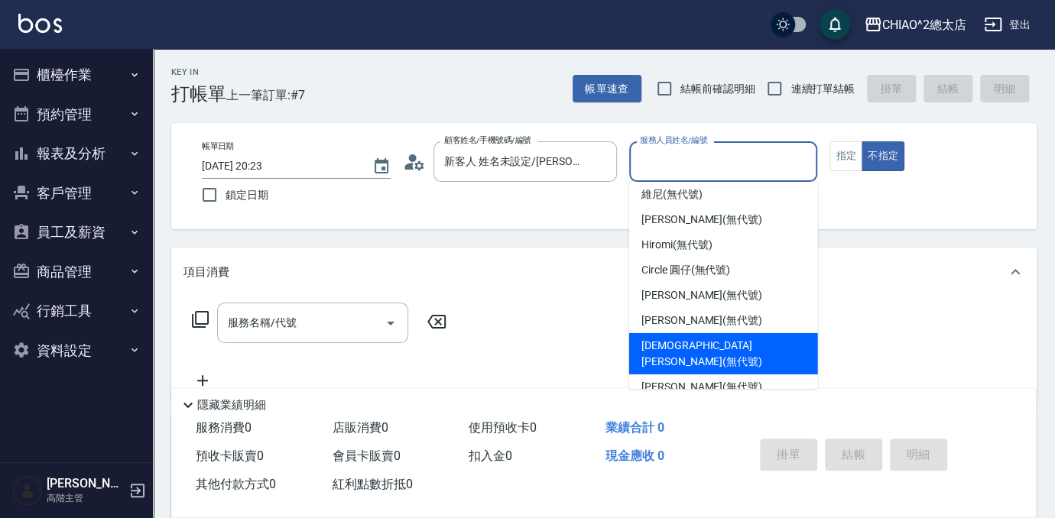
click at [738, 349] on div "[DEMOGRAPHIC_DATA][PERSON_NAME](無代號)" at bounding box center [723, 353] width 189 height 41
type input "[DEMOGRAPHIC_DATA][PERSON_NAME](無代號)"
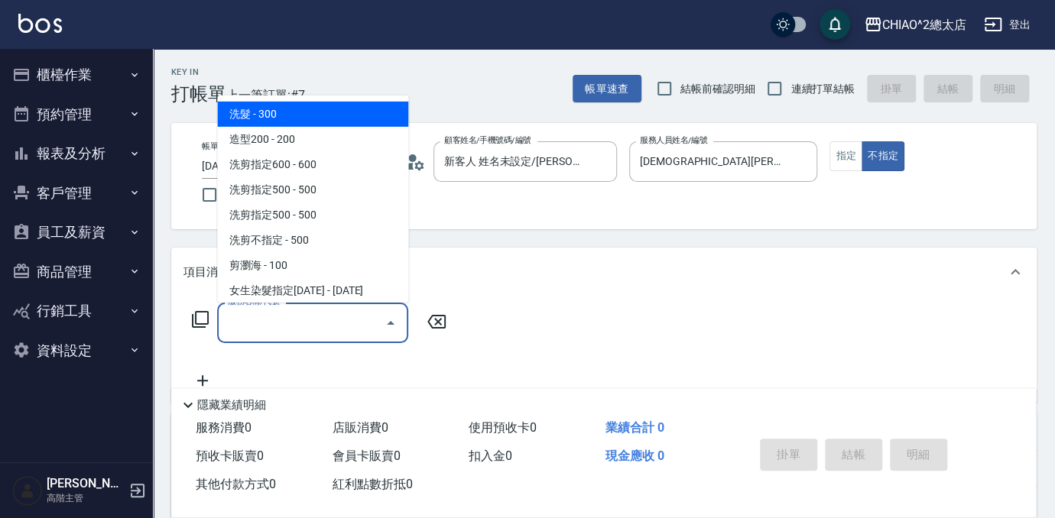
click at [262, 314] on div "服務名稱/代號 服務名稱/代號" at bounding box center [312, 323] width 191 height 41
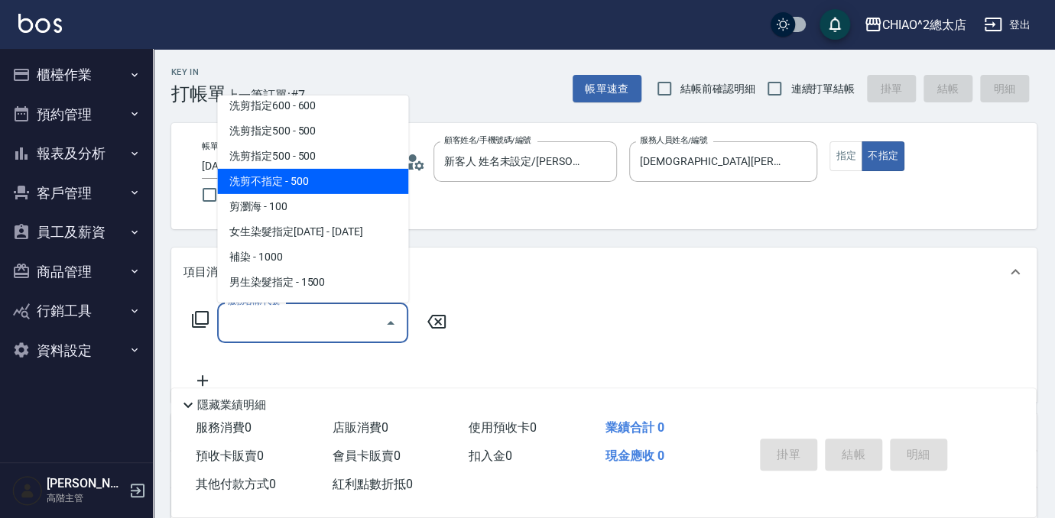
scroll to position [138, 0]
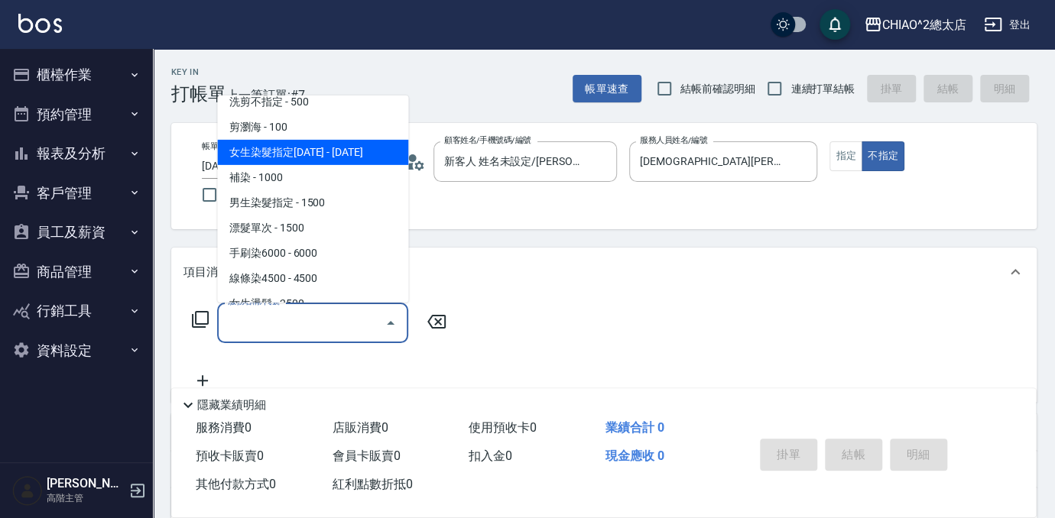
click at [357, 152] on span "女生染髮指定[DATE] - [DATE]" at bounding box center [312, 152] width 191 height 25
type input "女生染髮指定2000(103113)"
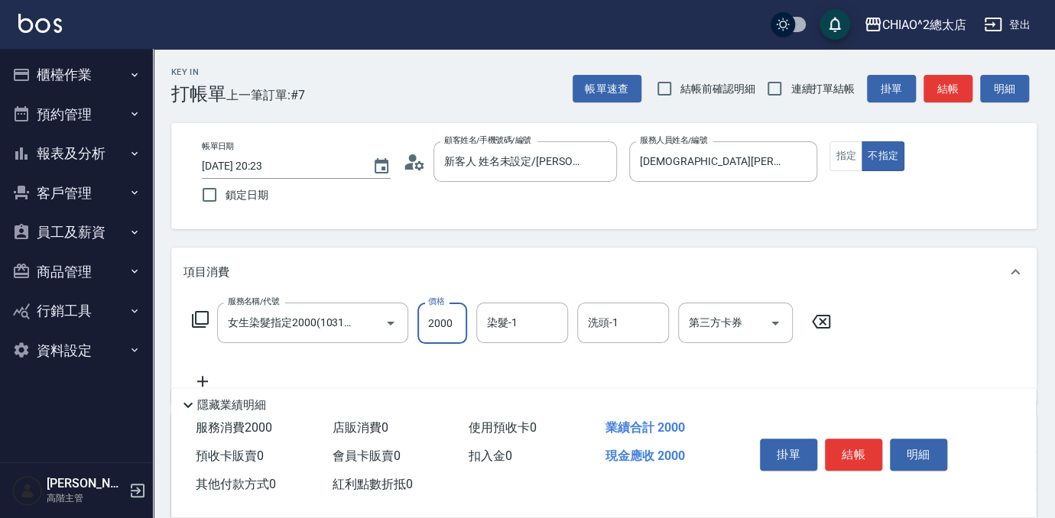
click at [451, 319] on input "2000" at bounding box center [442, 323] width 50 height 41
type input "2275"
click at [856, 447] on button "結帳" at bounding box center [853, 455] width 57 height 32
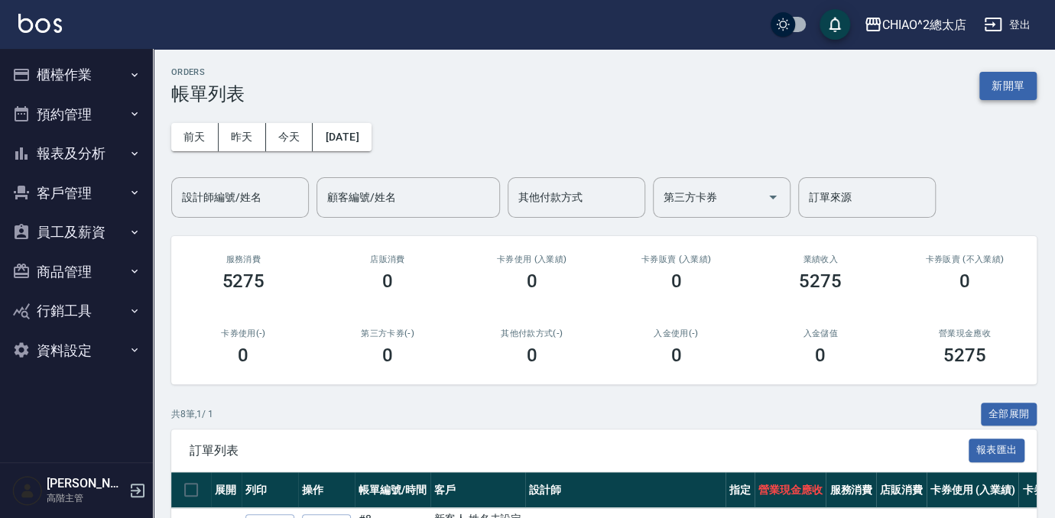
click at [1024, 86] on button "新開單" at bounding box center [1007, 86] width 57 height 28
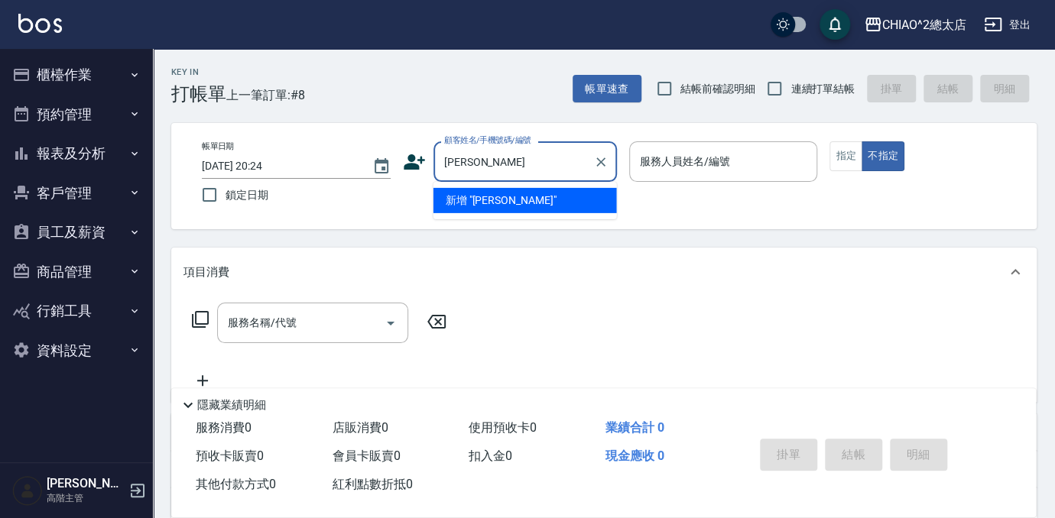
type input "[PERSON_NAME]"
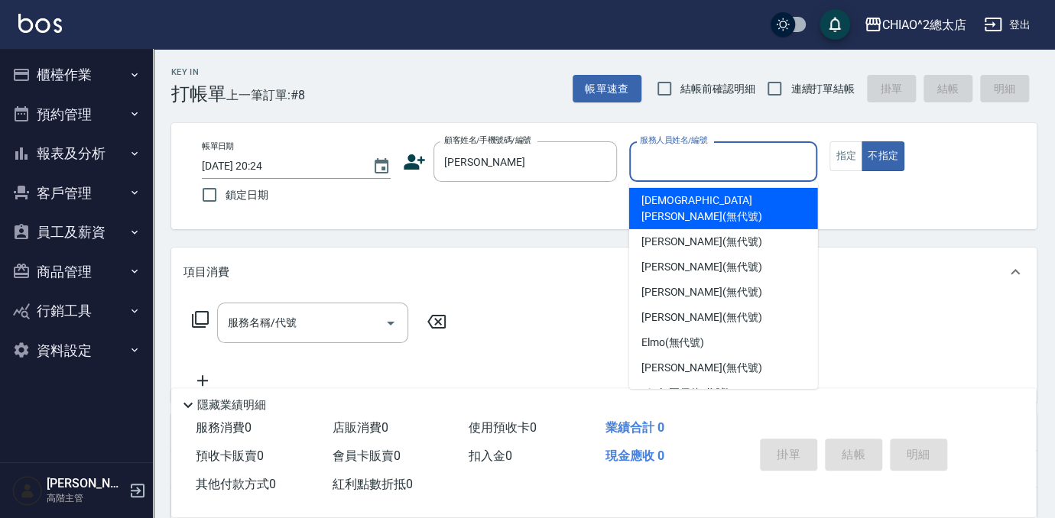
click at [668, 172] on input "服務人員姓名/編號" at bounding box center [723, 161] width 175 height 27
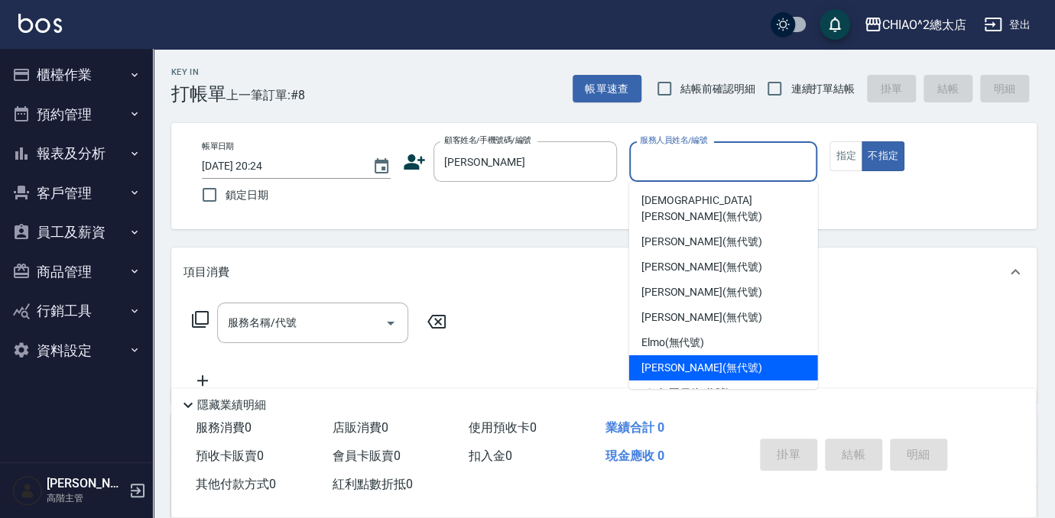
click at [731, 355] on div "[PERSON_NAME] (無代號)" at bounding box center [723, 367] width 189 height 25
type input "[PERSON_NAME](無代號)"
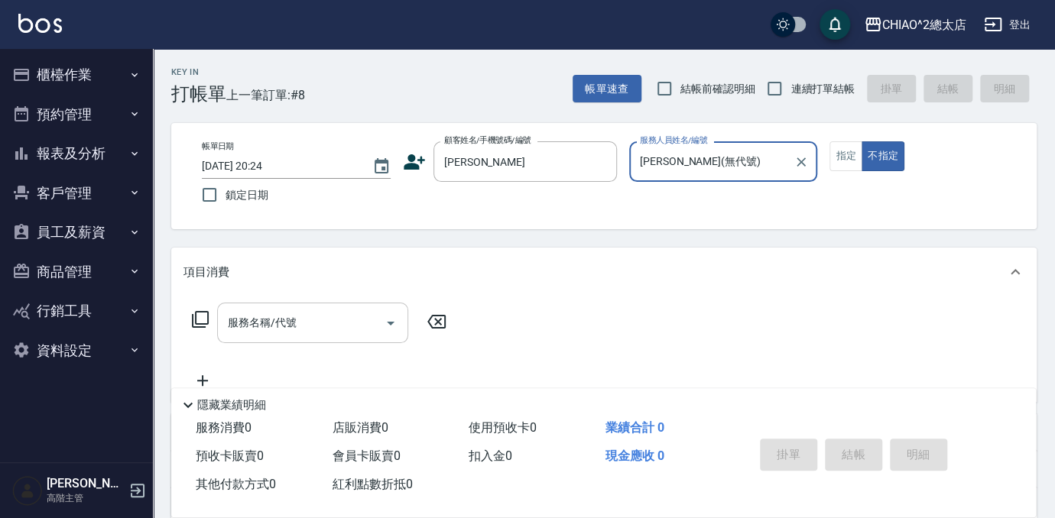
click at [303, 314] on input "服務名稱/代號" at bounding box center [301, 323] width 154 height 27
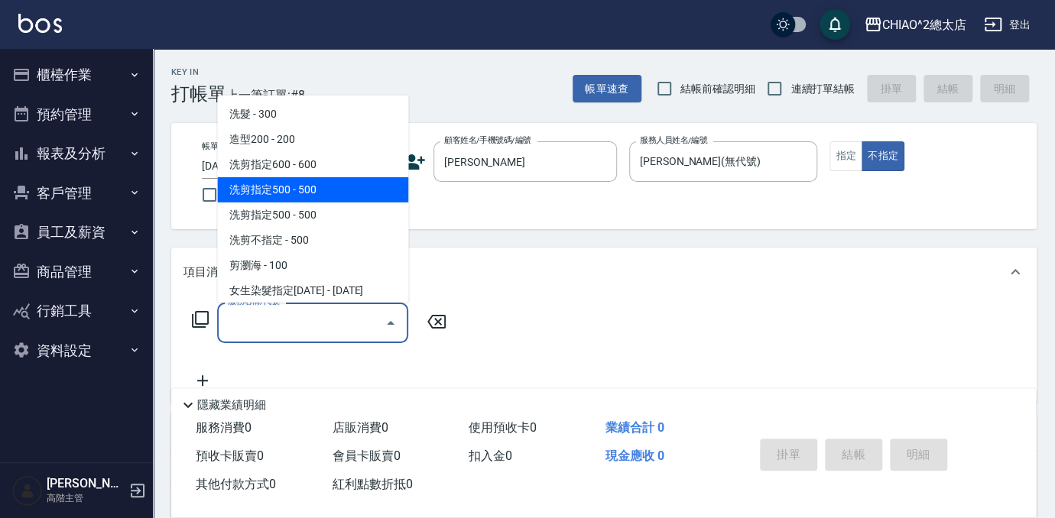
click at [337, 196] on span "洗剪指定500 - 500" at bounding box center [312, 189] width 191 height 25
type input "洗剪指定500(103108)"
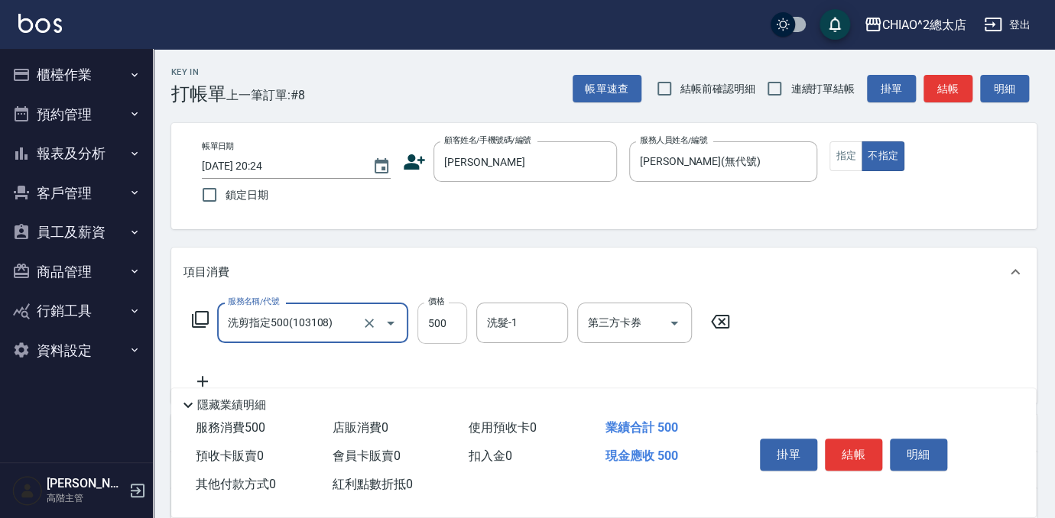
click at [454, 326] on input "500" at bounding box center [442, 323] width 50 height 41
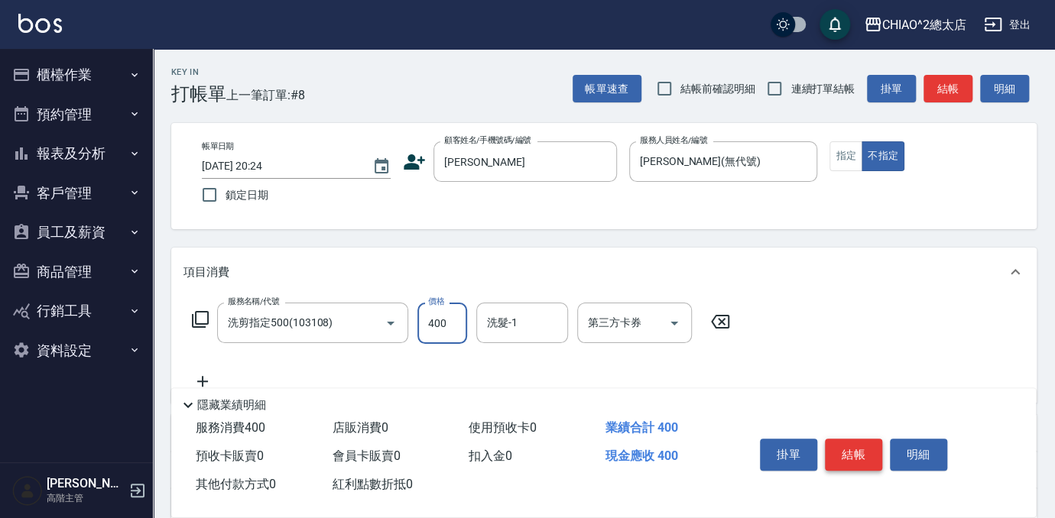
type input "400"
click at [862, 447] on button "結帳" at bounding box center [853, 455] width 57 height 32
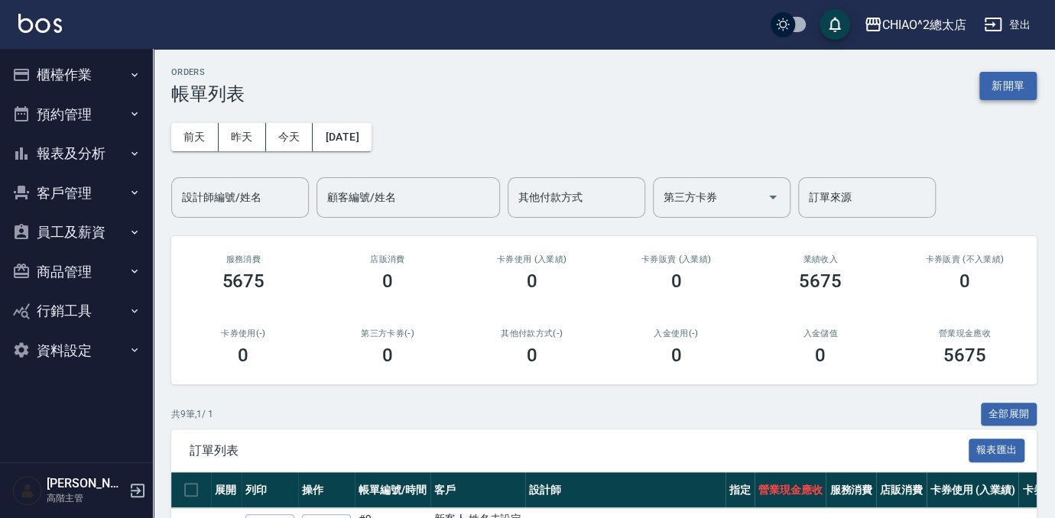
click at [1001, 84] on button "新開單" at bounding box center [1007, 86] width 57 height 28
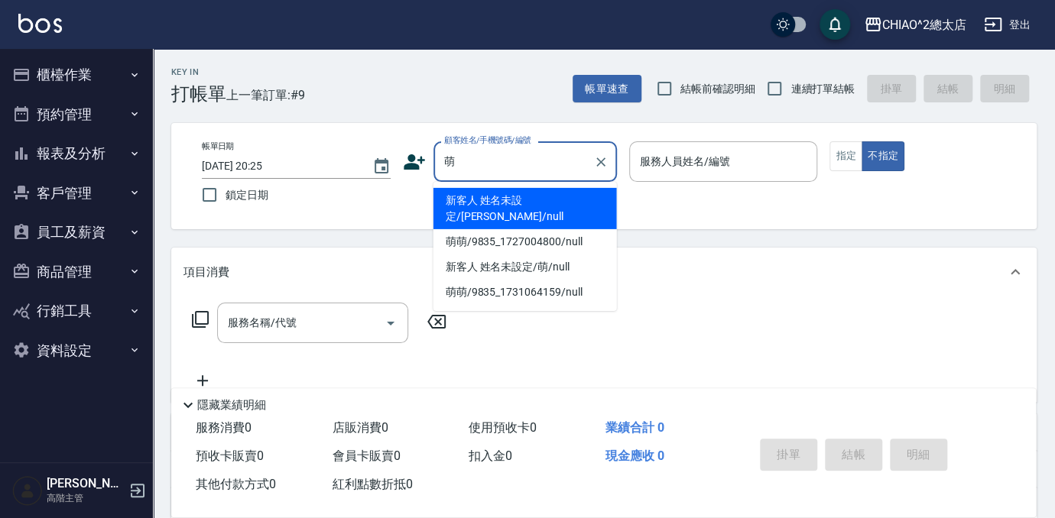
type input "新客人 姓名未設定/[PERSON_NAME]/null"
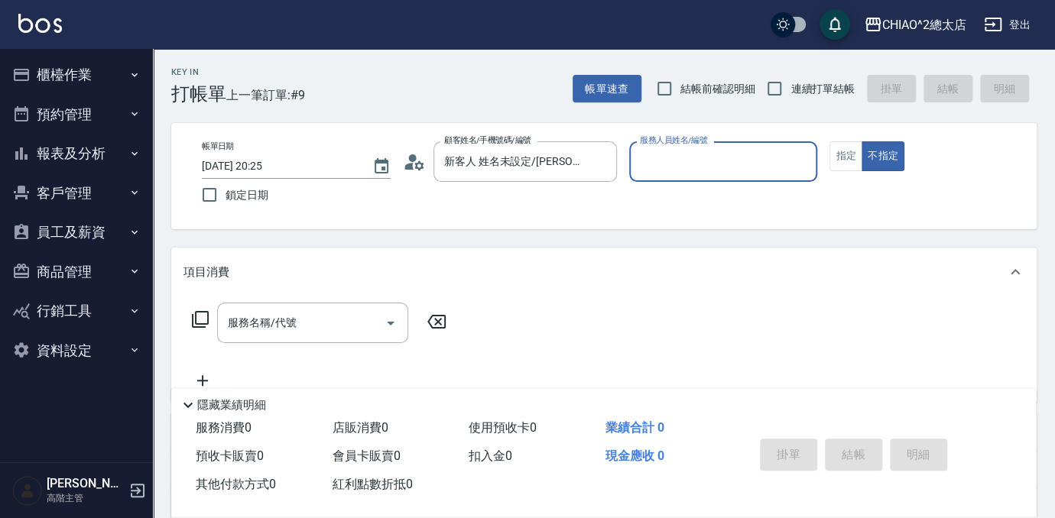
click at [757, 173] on input "服務人員姓名/編號" at bounding box center [723, 161] width 175 height 27
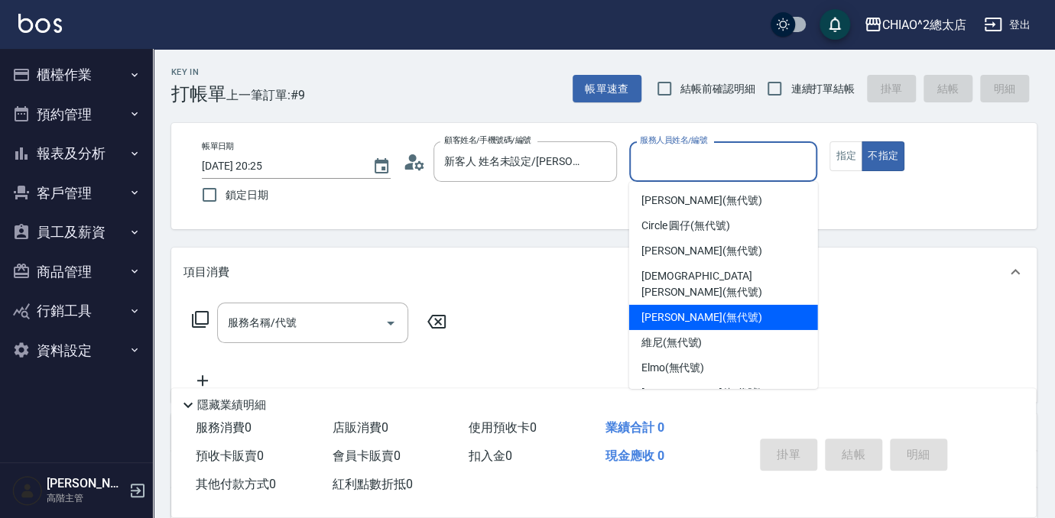
click at [737, 308] on div "[PERSON_NAME] (無代號)" at bounding box center [723, 317] width 189 height 25
type input "[PERSON_NAME](無代號)"
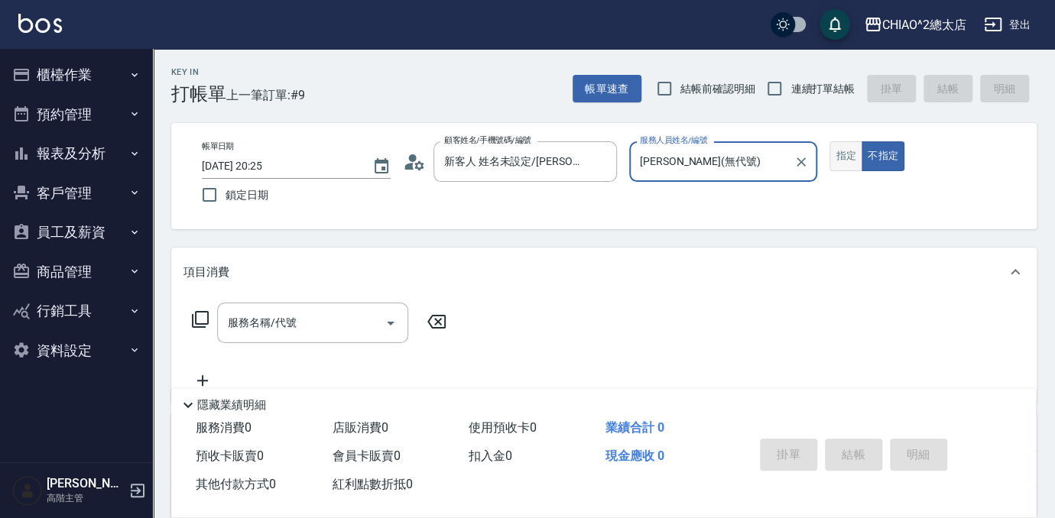
click at [836, 147] on button "指定" at bounding box center [845, 156] width 33 height 30
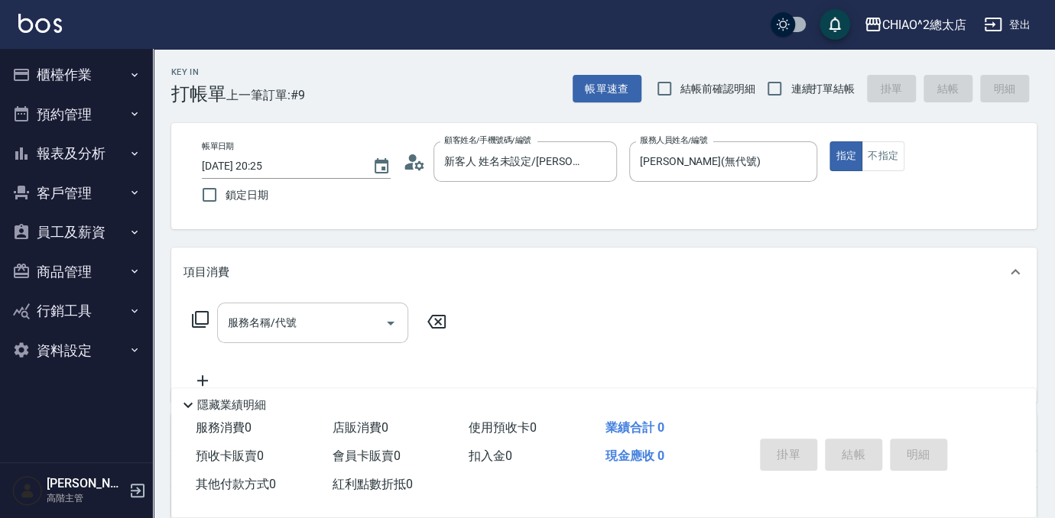
click at [348, 333] on input "服務名稱/代號" at bounding box center [301, 323] width 154 height 27
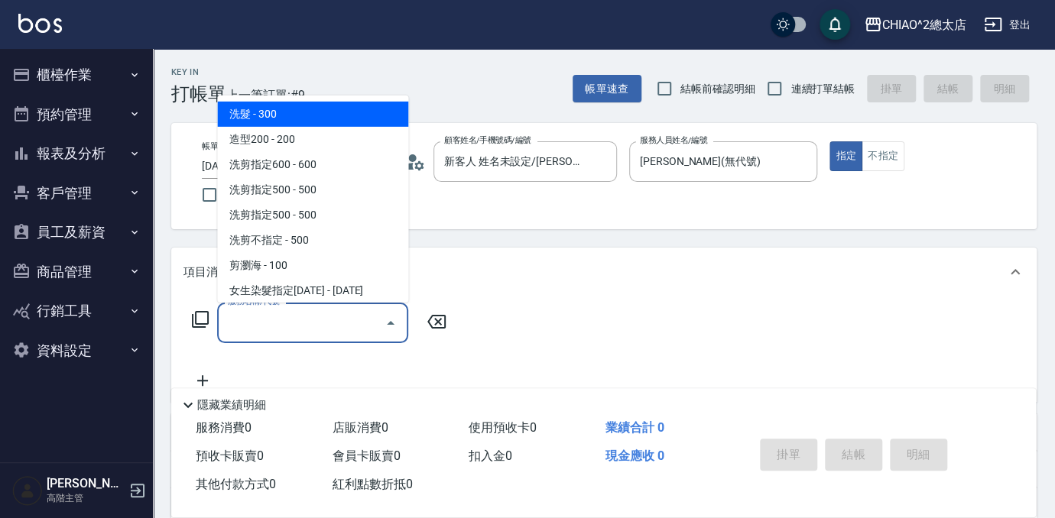
click at [300, 109] on span "洗髮 - 300" at bounding box center [312, 114] width 191 height 25
type input "洗髮(103103)"
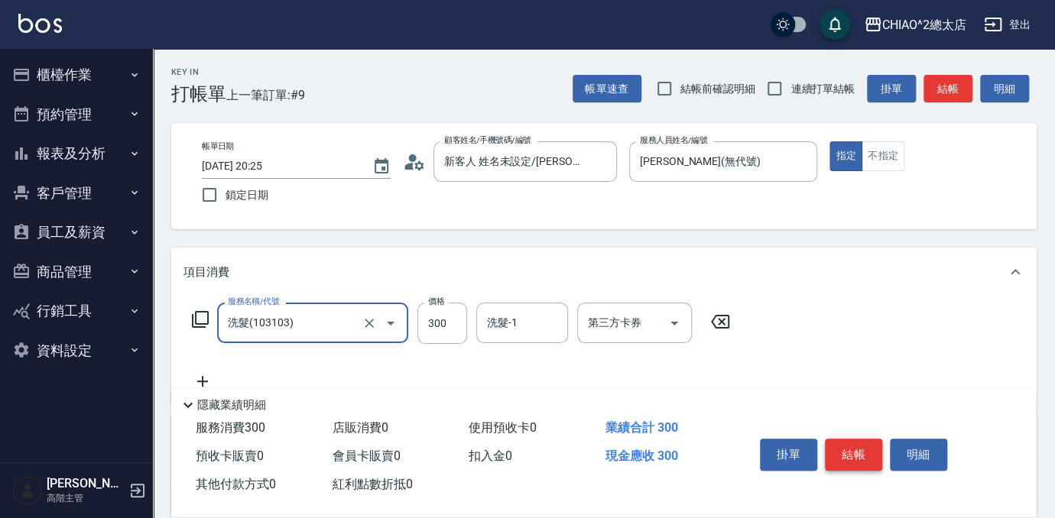
click at [860, 452] on button "結帳" at bounding box center [853, 455] width 57 height 32
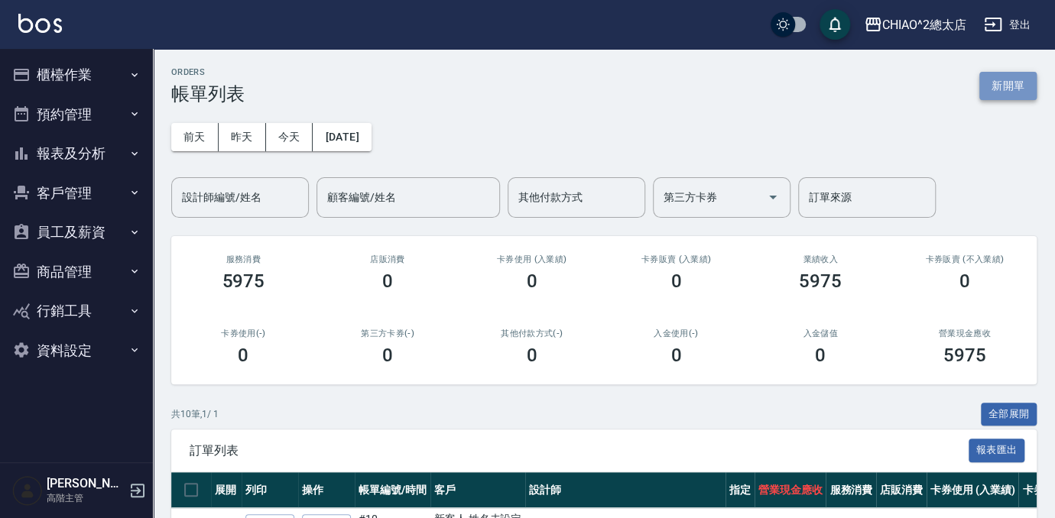
click at [990, 79] on button "新開單" at bounding box center [1007, 86] width 57 height 28
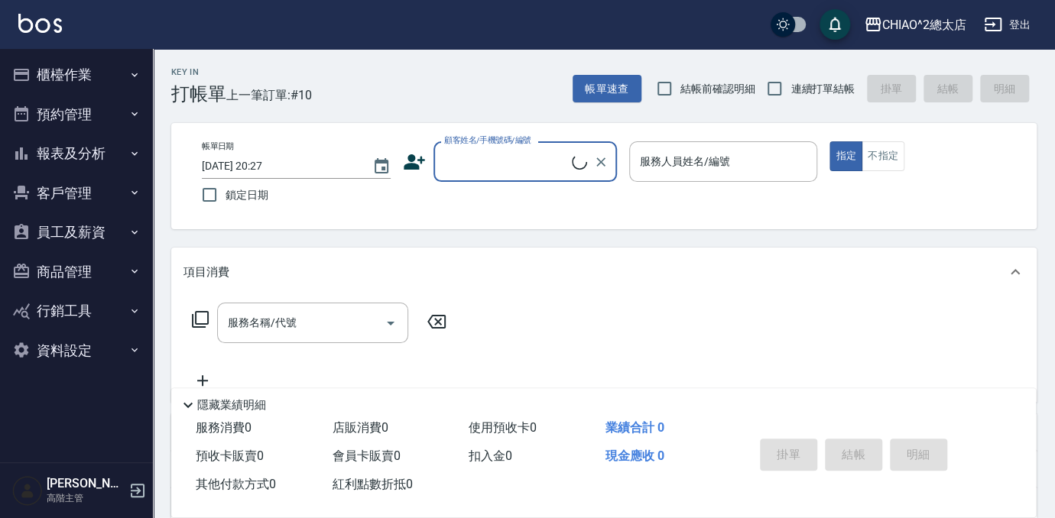
click at [523, 166] on input "顧客姓名/手機號碼/編號" at bounding box center [505, 161] width 131 height 27
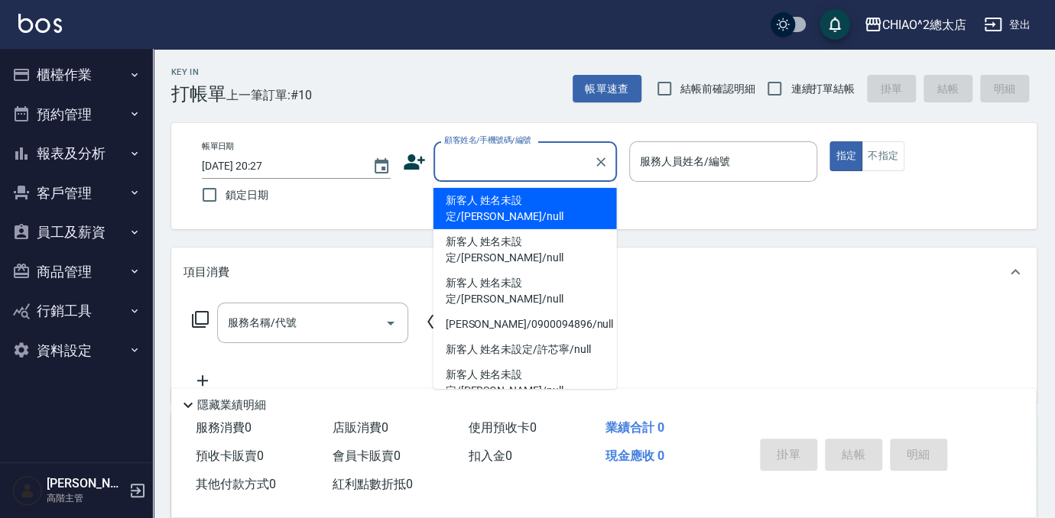
type input "ㄔ"
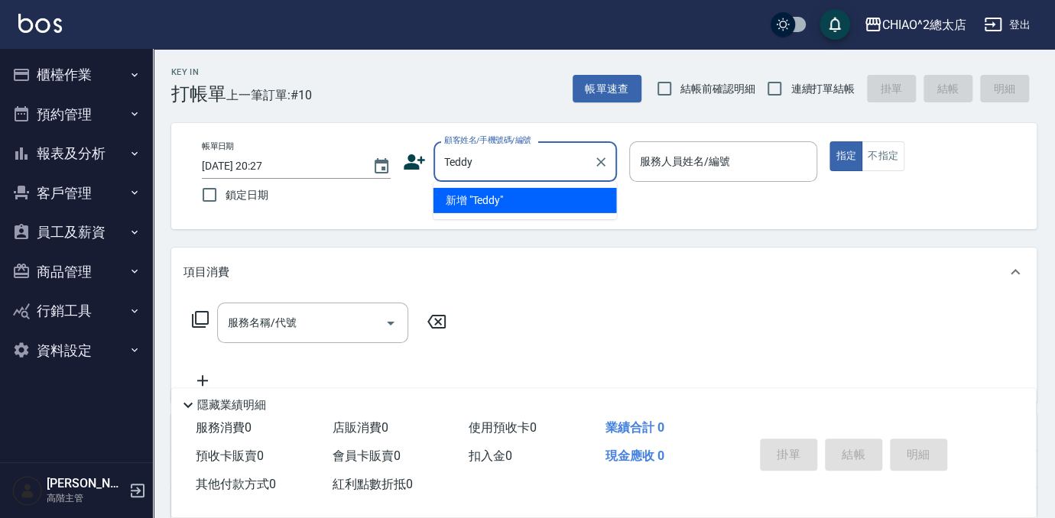
type input "Teddy"
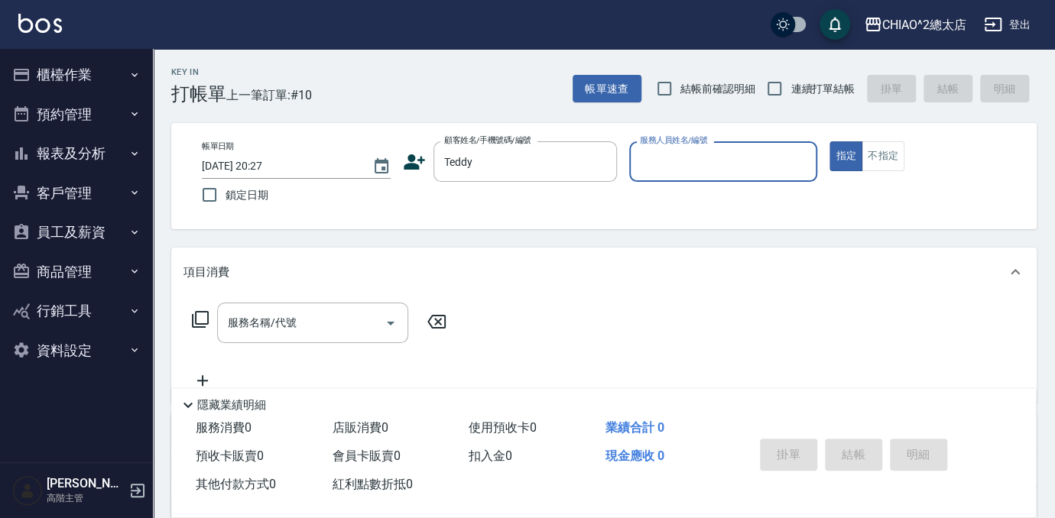
click at [747, 161] on input "服務人員姓名/編號" at bounding box center [723, 161] width 175 height 27
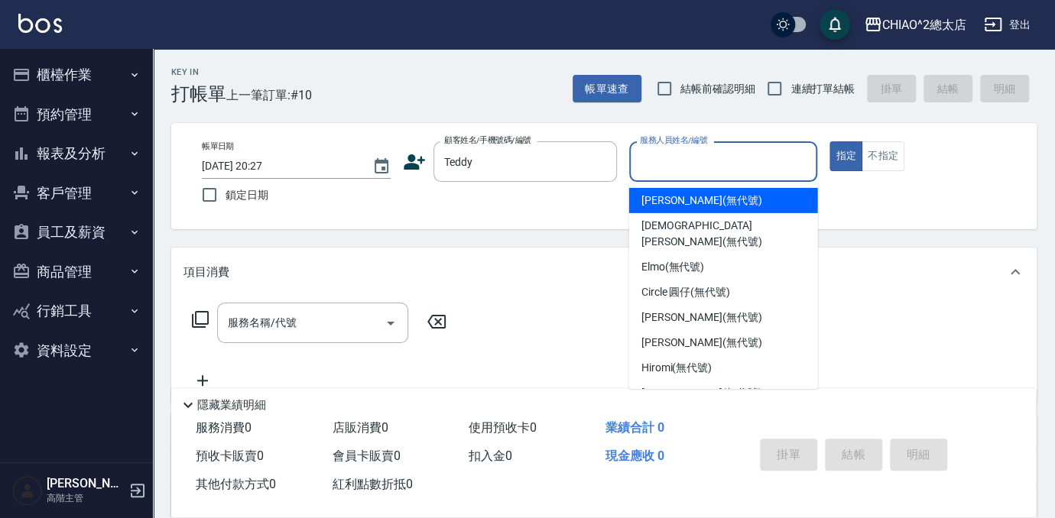
click at [757, 205] on div "[PERSON_NAME] (無代號)" at bounding box center [723, 200] width 189 height 25
type input "[PERSON_NAME](無代號)"
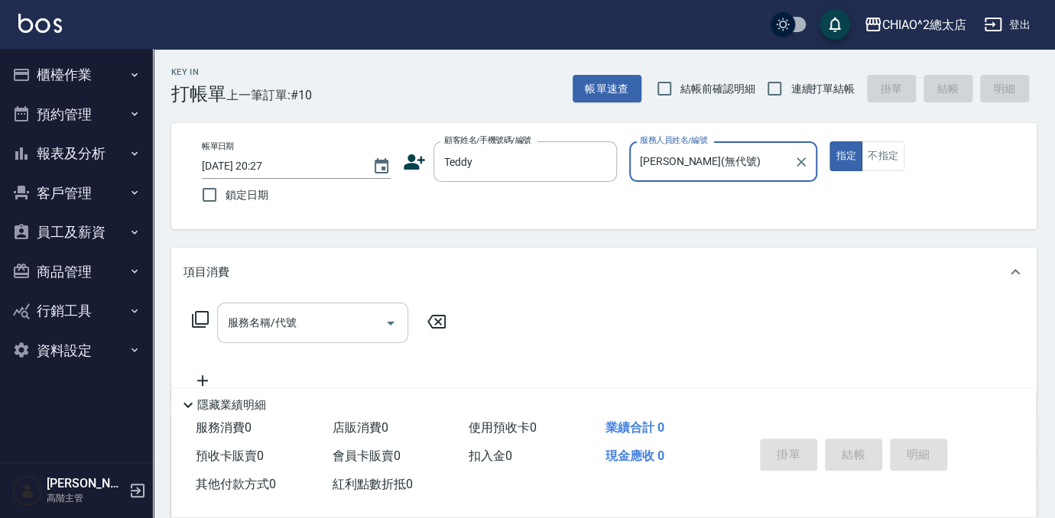
click at [316, 310] on input "服務名稱/代號" at bounding box center [301, 323] width 154 height 27
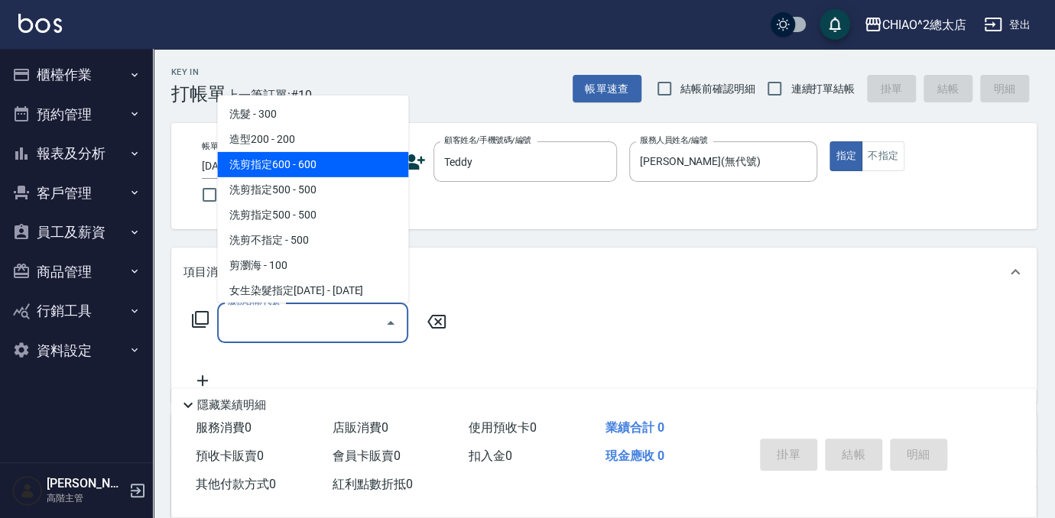
click at [338, 166] on span "洗剪指定600 - 600" at bounding box center [312, 164] width 191 height 25
type input "洗剪指定600(103107)"
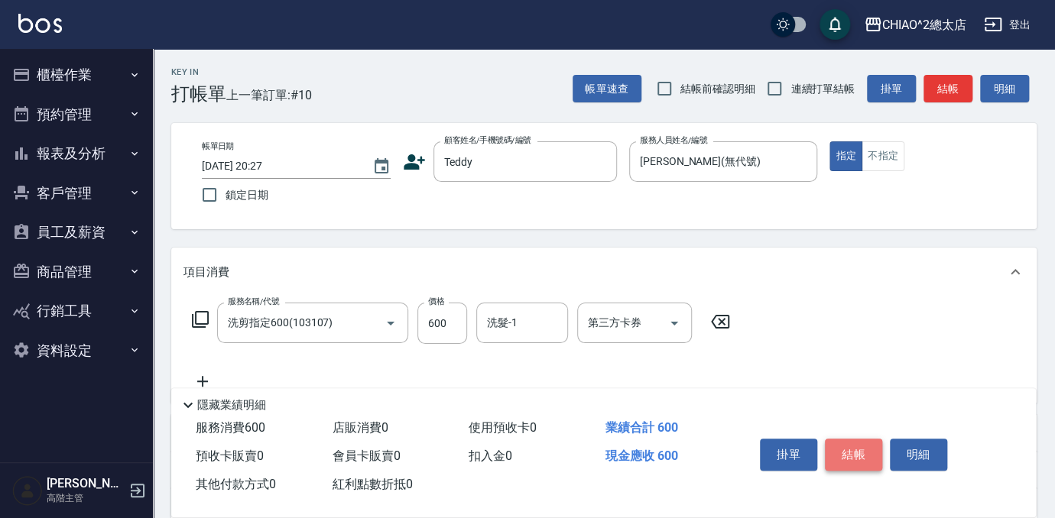
click at [850, 449] on button "結帳" at bounding box center [853, 455] width 57 height 32
